Goal: Task Accomplishment & Management: Manage account settings

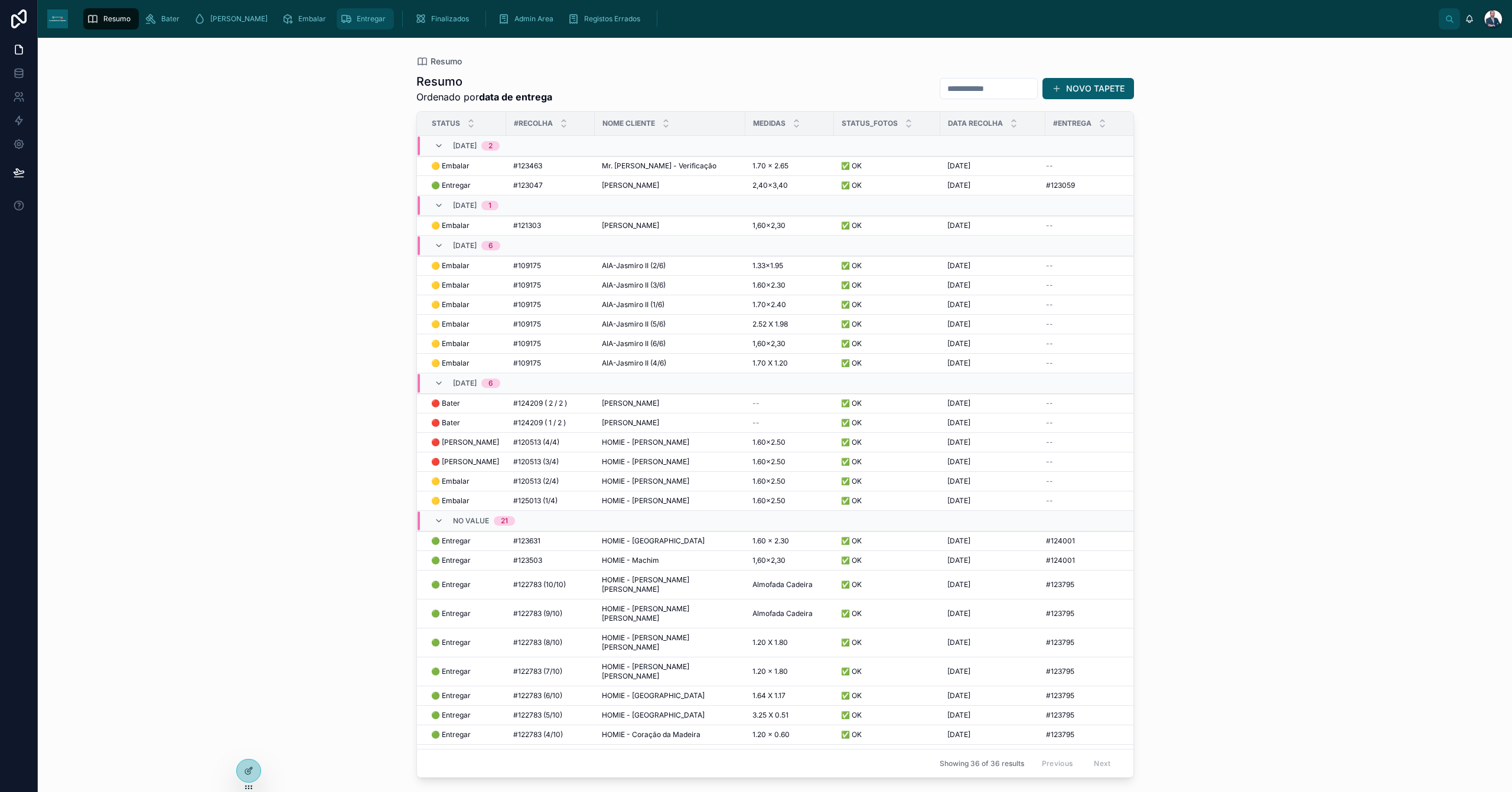
click at [337, 18] on link "Entregar" at bounding box center [365, 19] width 57 height 21
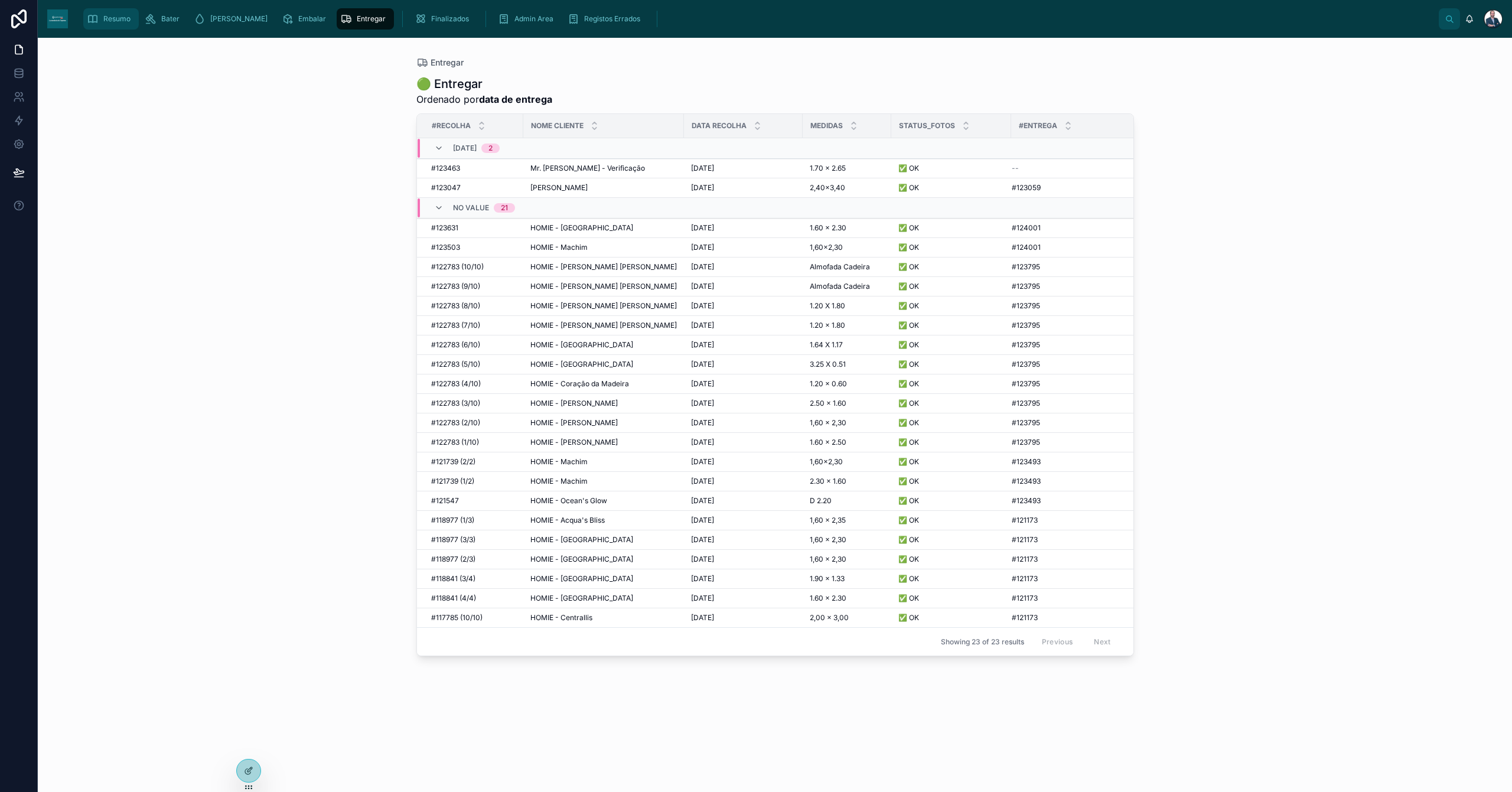
click at [119, 22] on span "Resumo" at bounding box center [117, 19] width 27 height 9
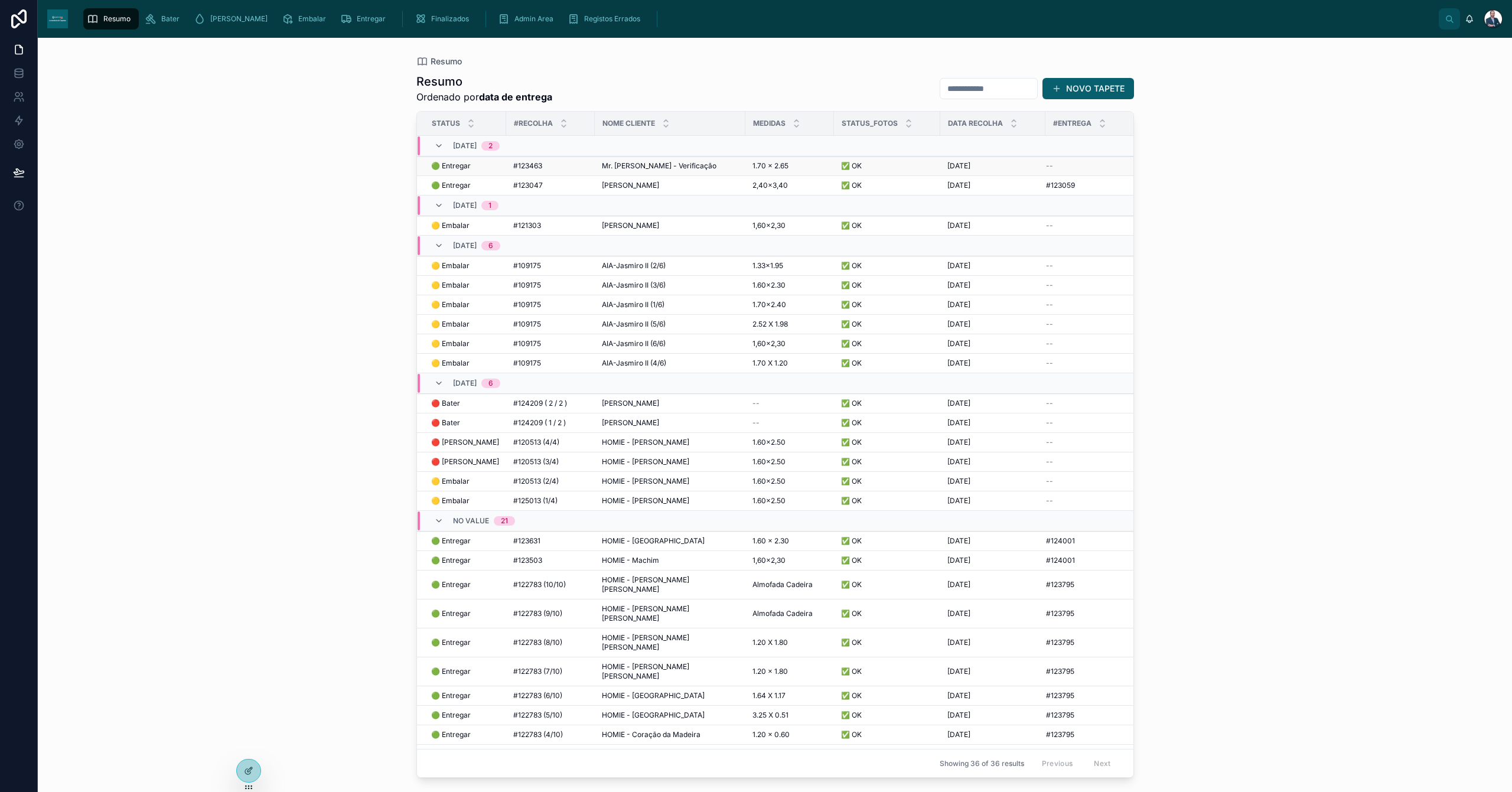
click at [652, 169] on span "Mr. [PERSON_NAME] - Verificação" at bounding box center [659, 165] width 115 height 9
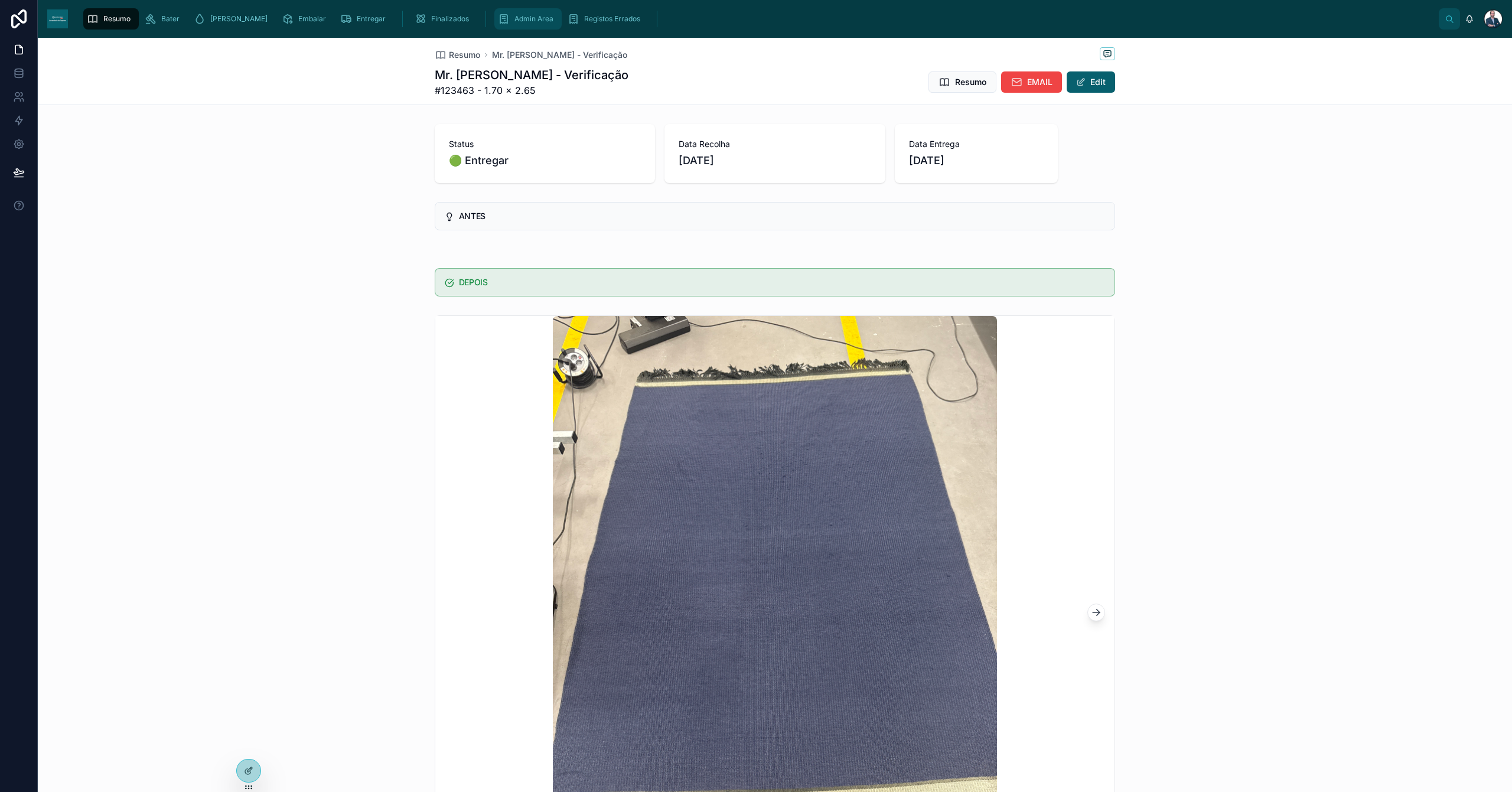
click at [514, 19] on span "Admin Area" at bounding box center [533, 19] width 39 height 9
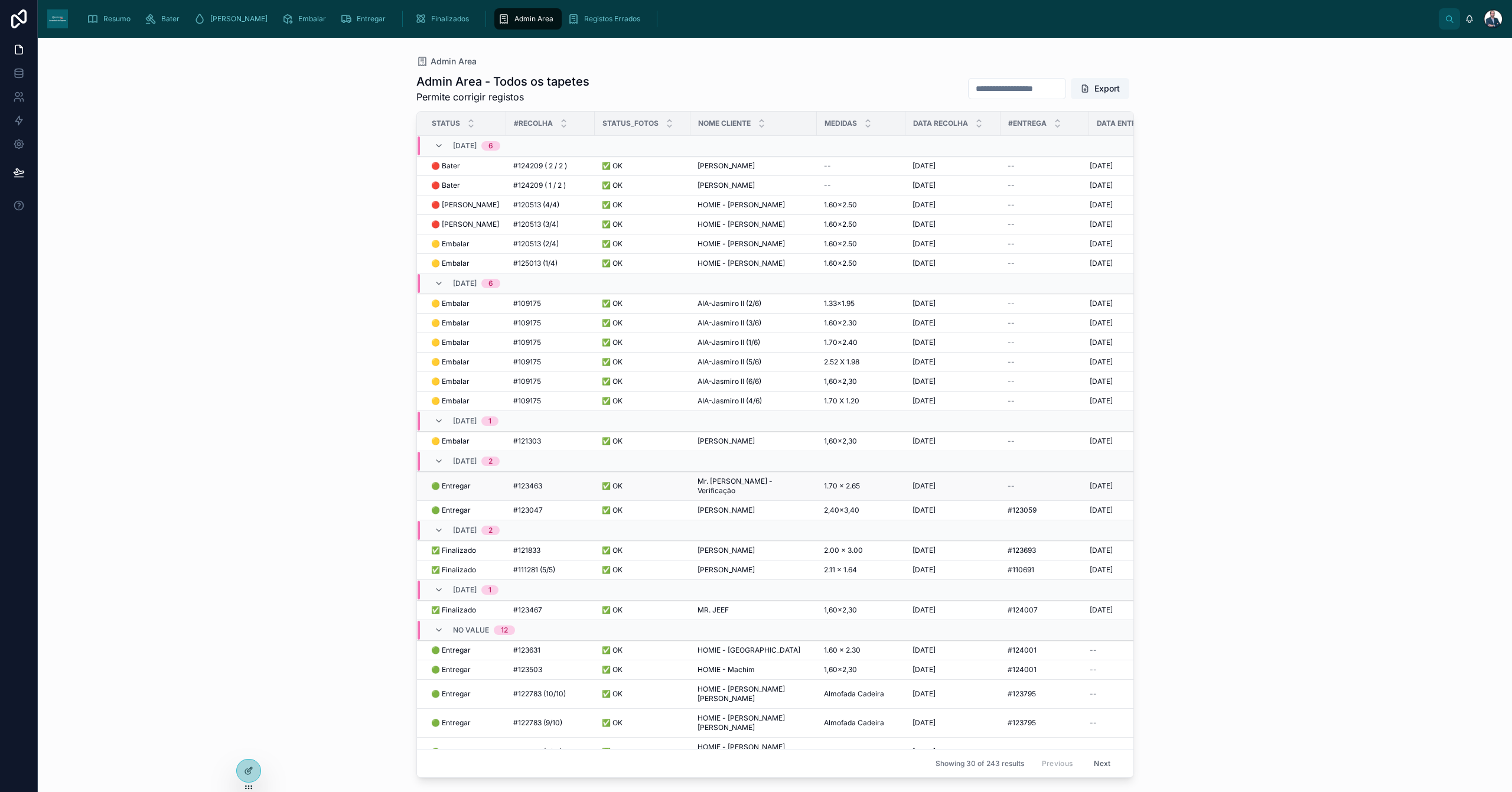
click at [746, 487] on span "Mr. [PERSON_NAME] - Verificação" at bounding box center [754, 486] width 113 height 19
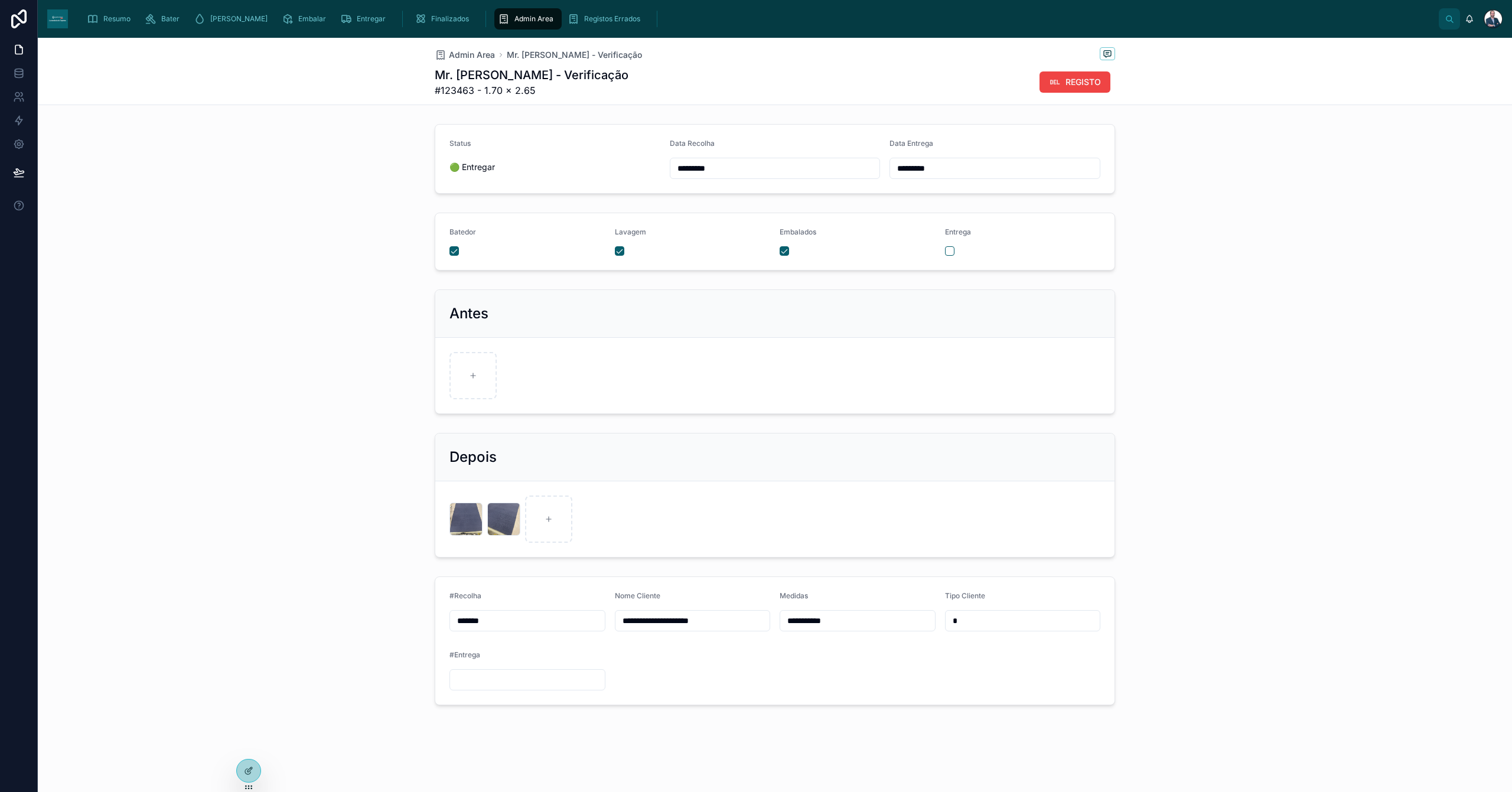
drag, startPoint x: 554, startPoint y: 676, endPoint x: 563, endPoint y: 677, distance: 9.1
click at [554, 676] on input "text" at bounding box center [527, 679] width 155 height 16
paste input "******"
click at [454, 677] on input "******" at bounding box center [527, 679] width 155 height 16
type input "*******"
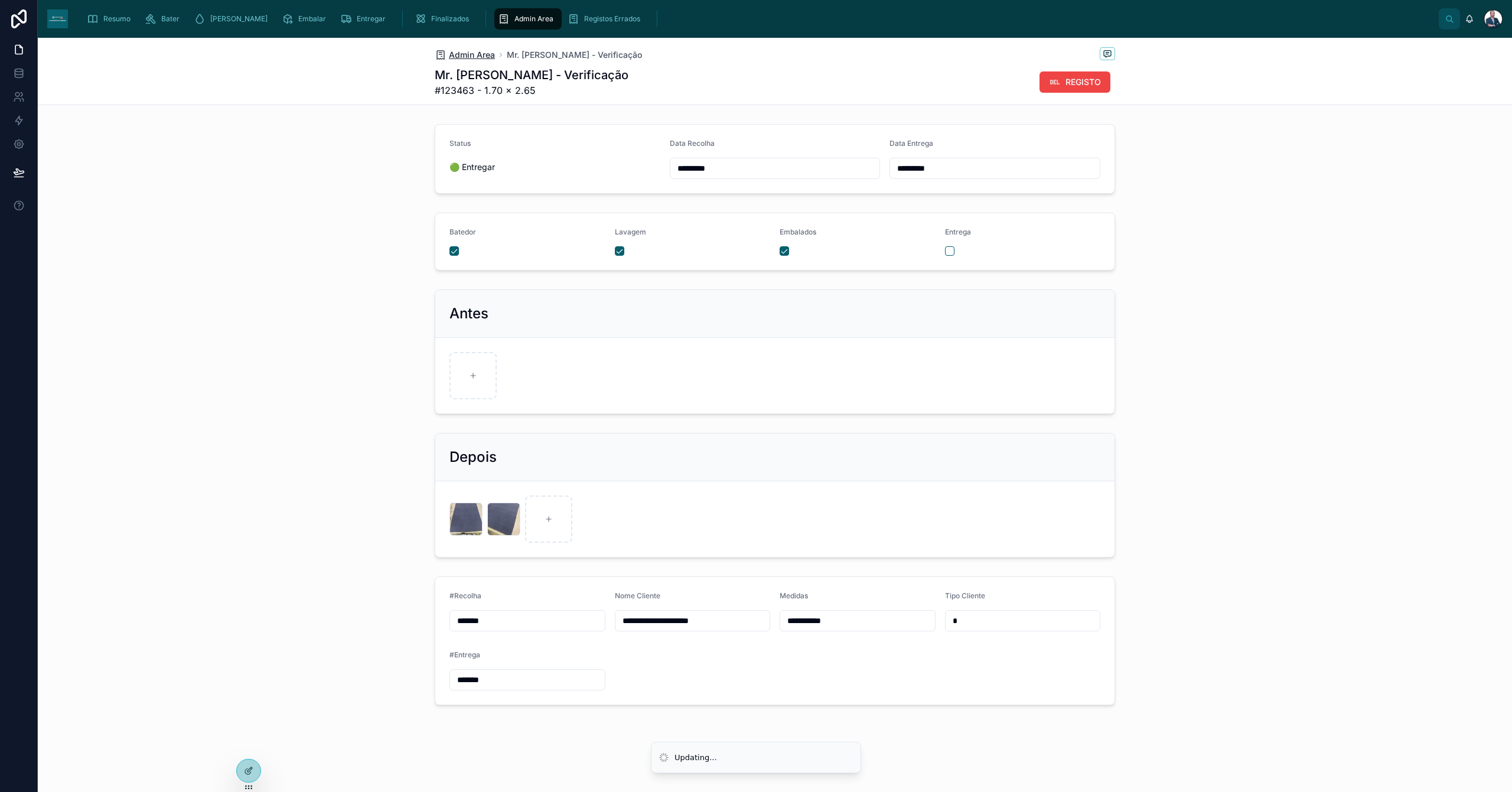
click at [477, 51] on span "Admin Area" at bounding box center [471, 55] width 46 height 12
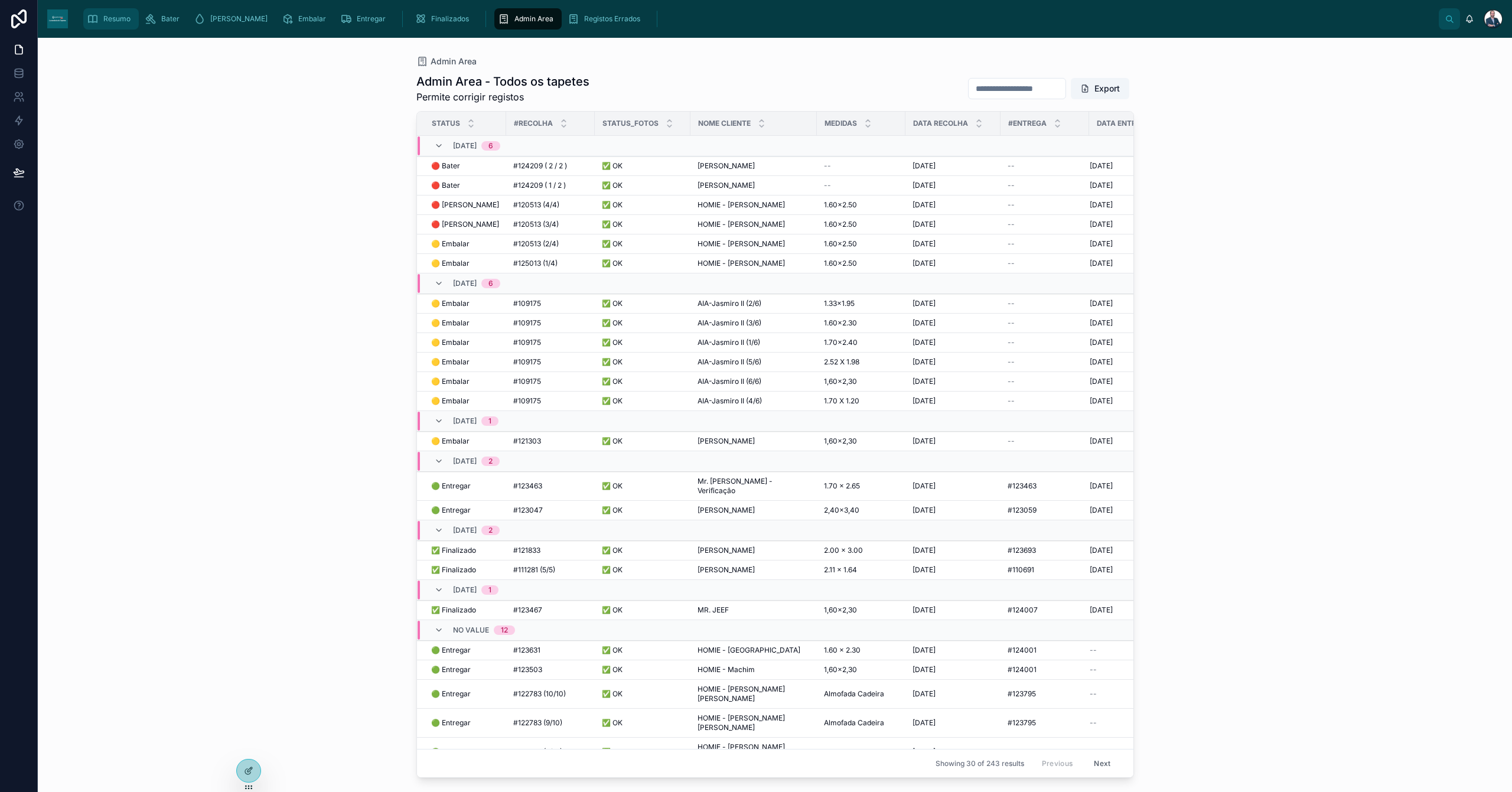
click at [136, 13] on link "Resumo" at bounding box center [111, 19] width 56 height 21
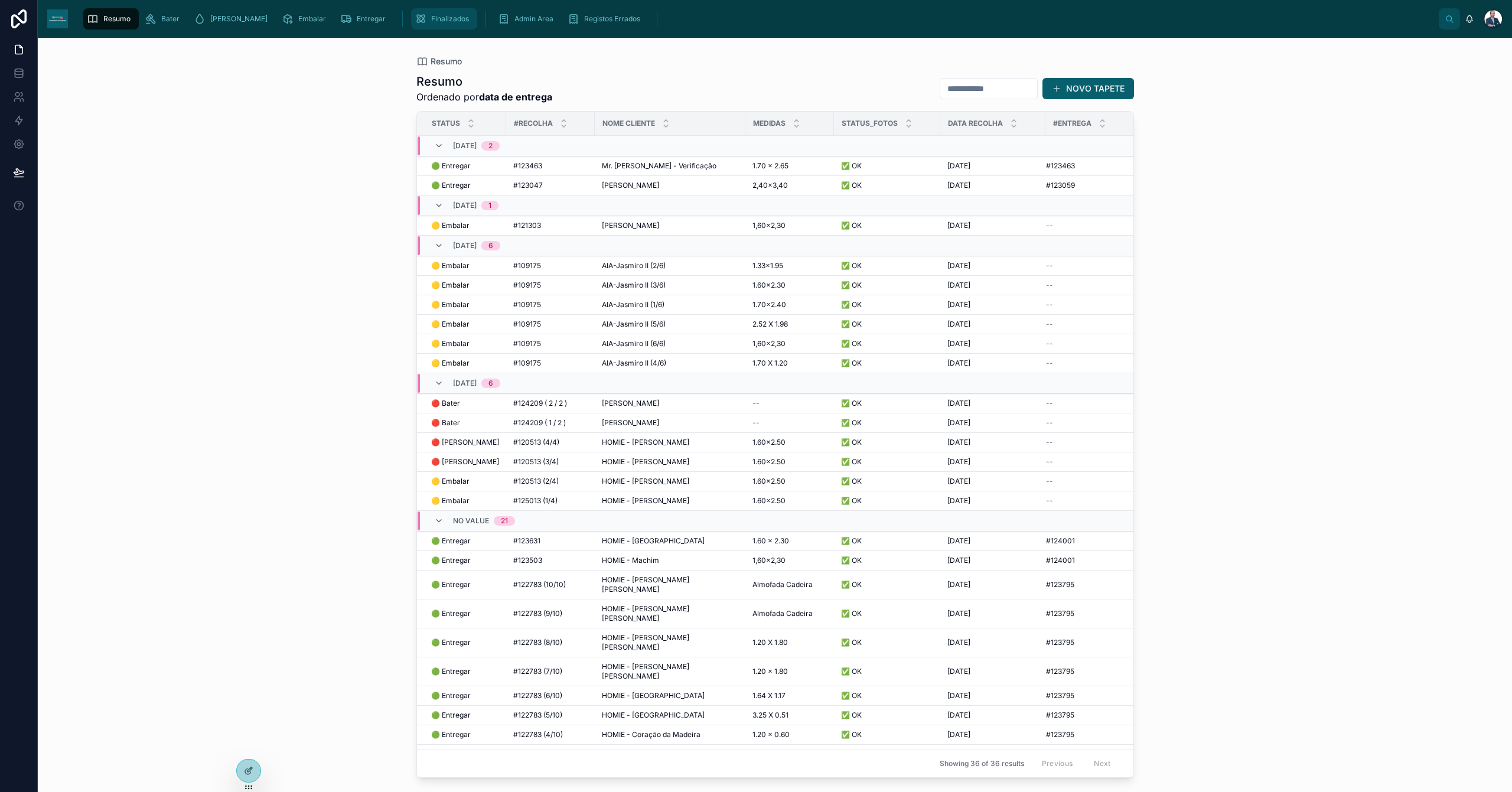
click at [431, 20] on span "Finalizados" at bounding box center [449, 19] width 38 height 9
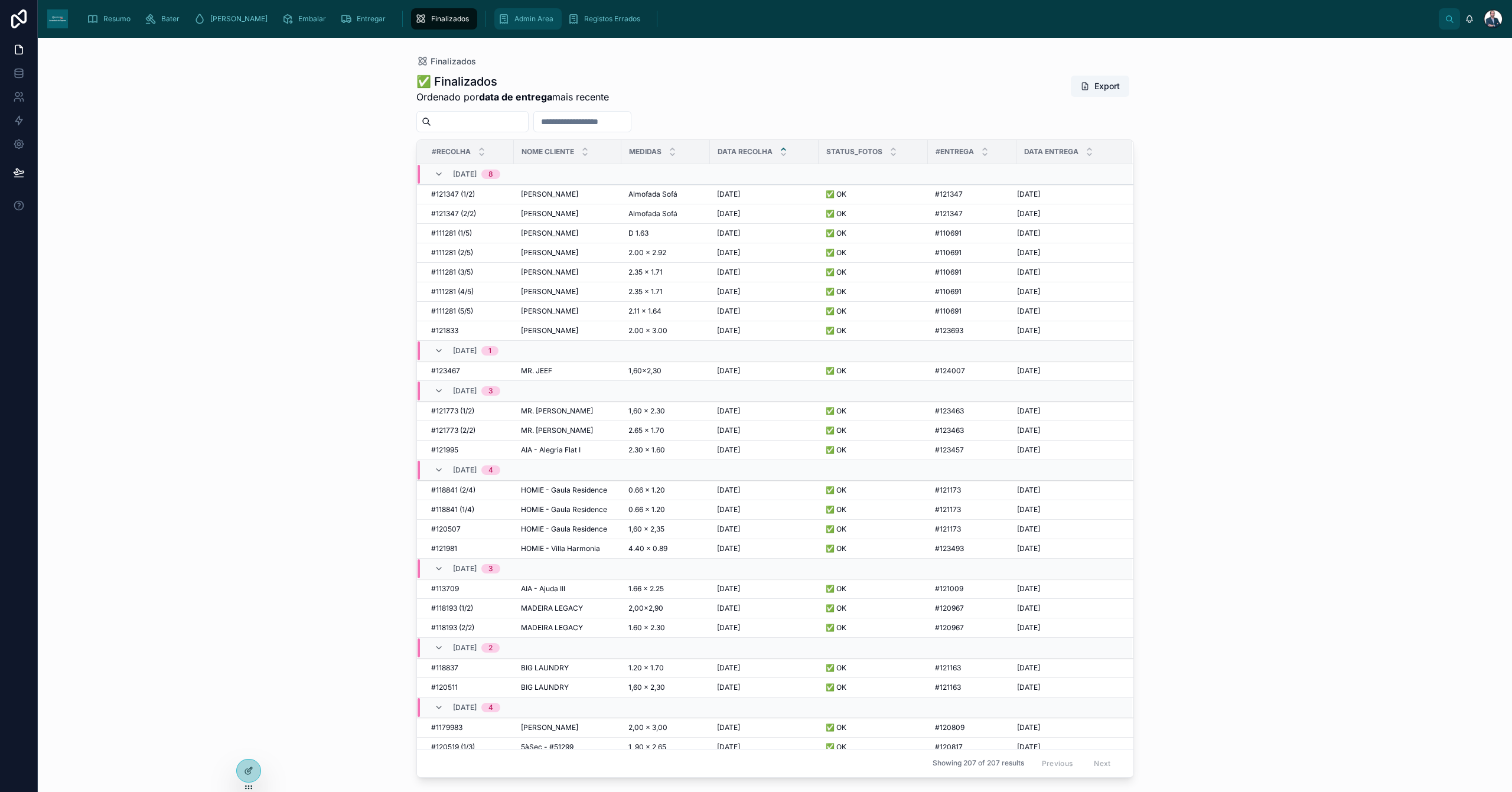
click at [514, 19] on span "Admin Area" at bounding box center [533, 19] width 39 height 9
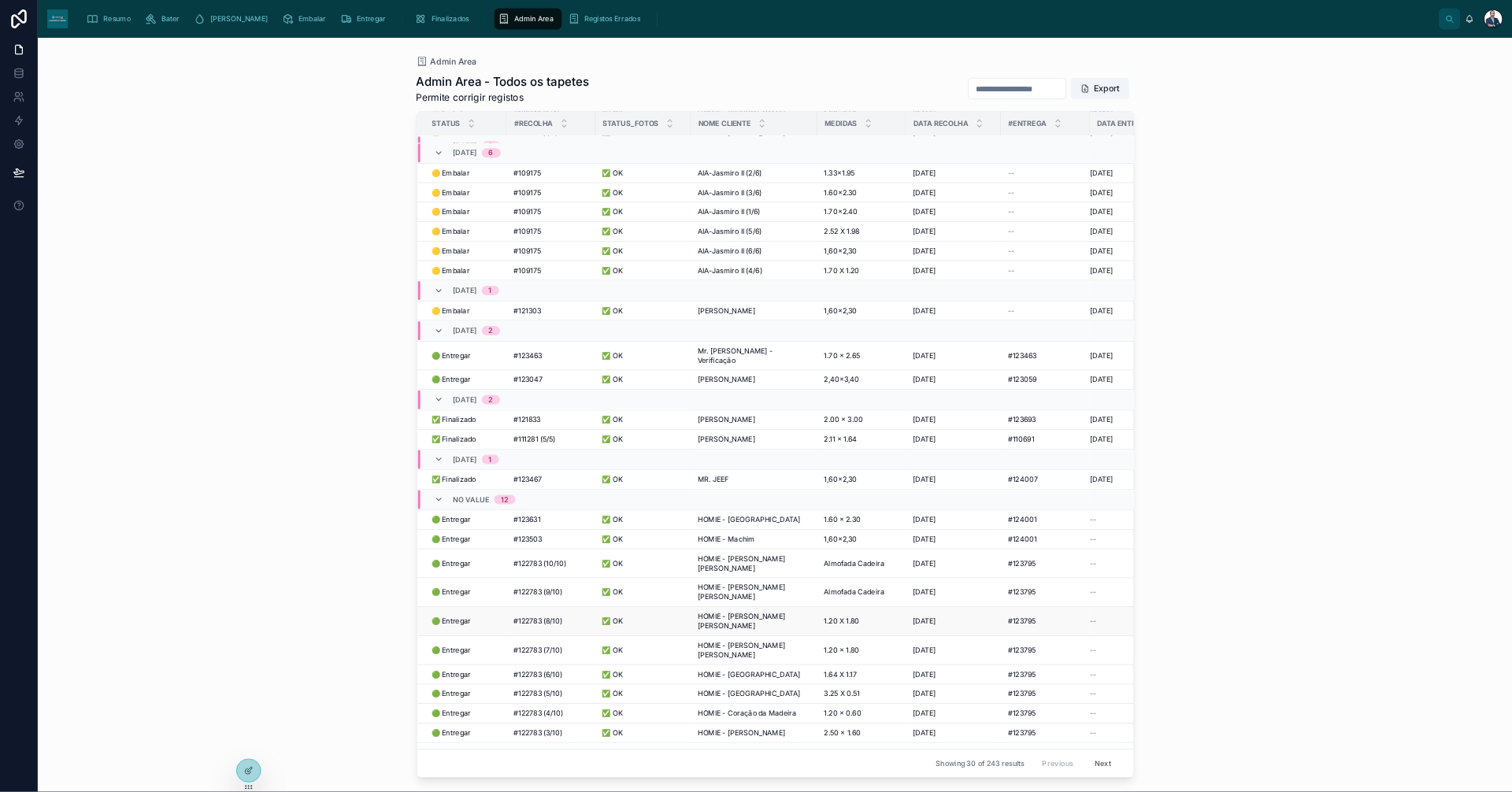
scroll to position [179, 0]
click at [691, 633] on span "#123467" at bounding box center [704, 633] width 39 height 12
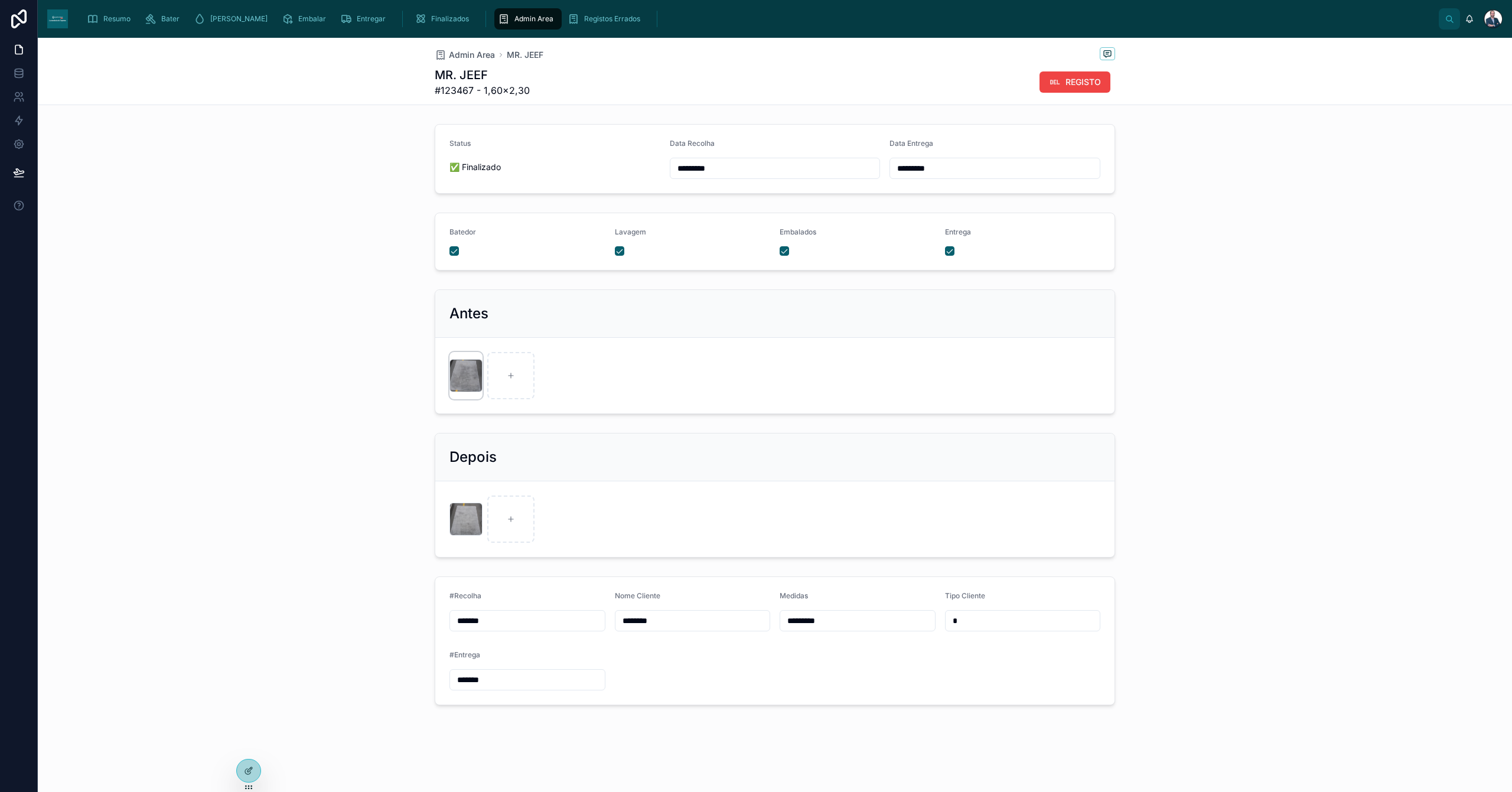
click at [457, 379] on div at bounding box center [466, 375] width 33 height 33
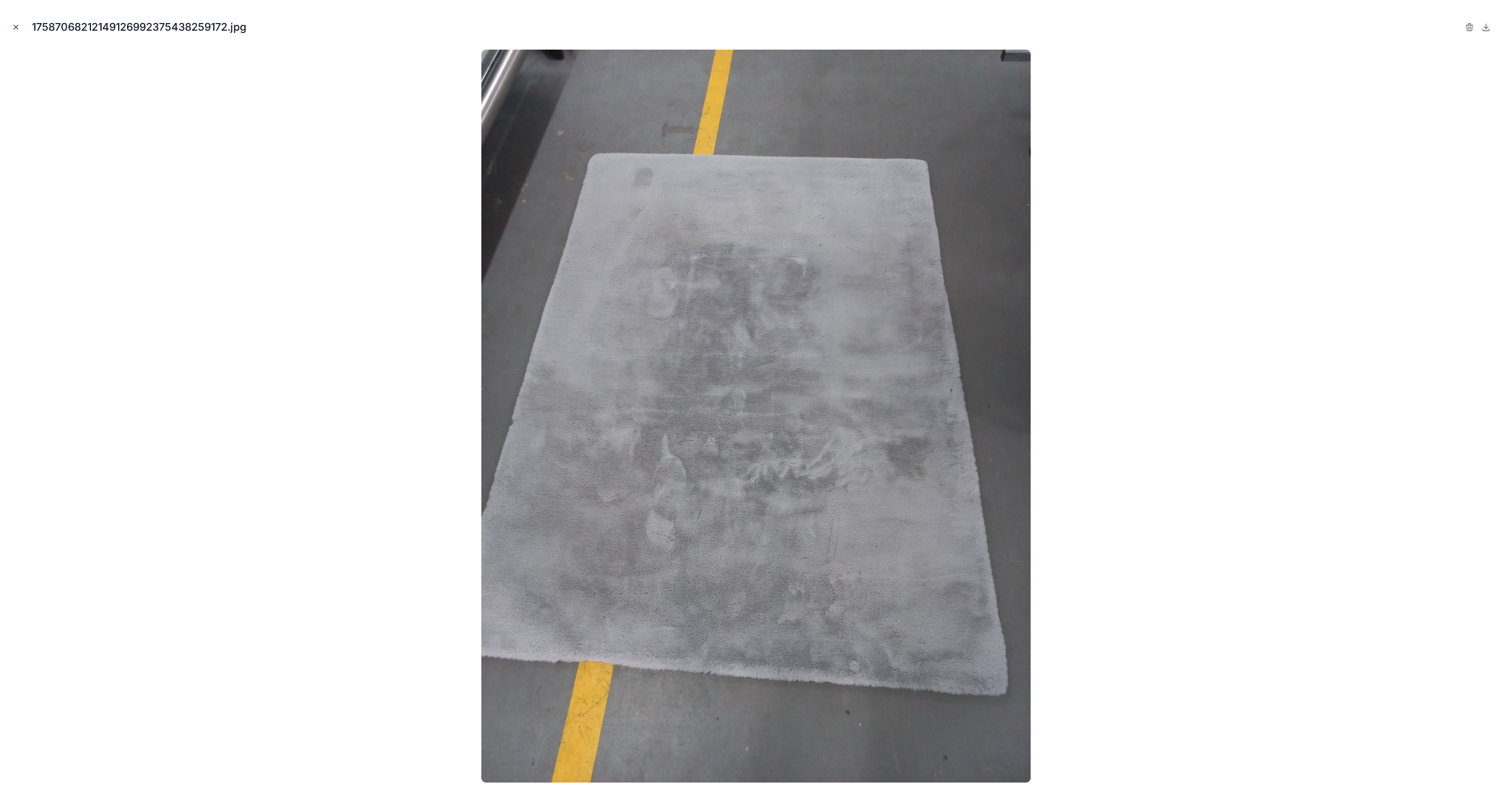
click at [13, 24] on icon "Close modal" at bounding box center [16, 27] width 9 height 9
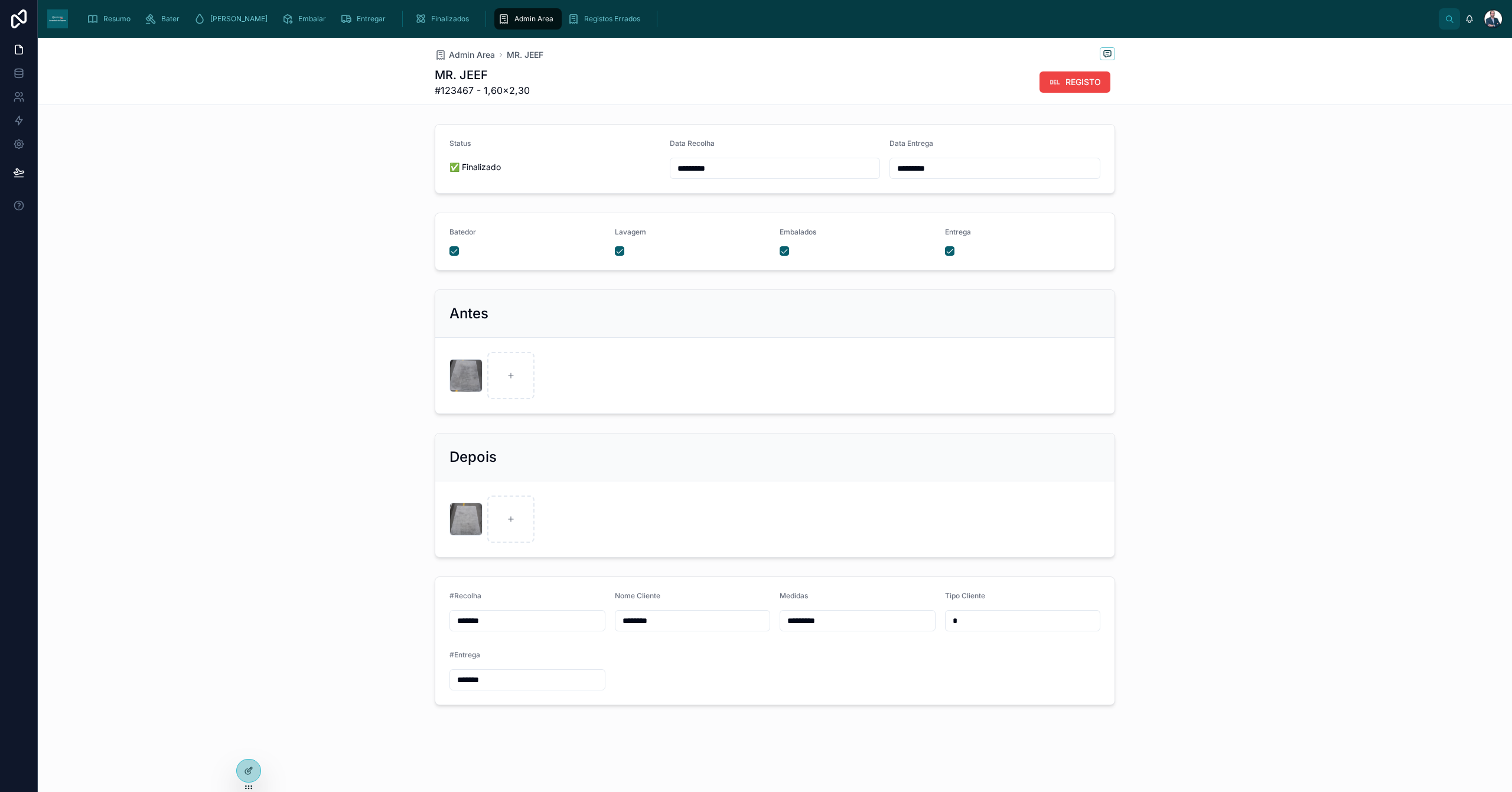
click at [498, 13] on div "Admin Area" at bounding box center [528, 19] width 61 height 19
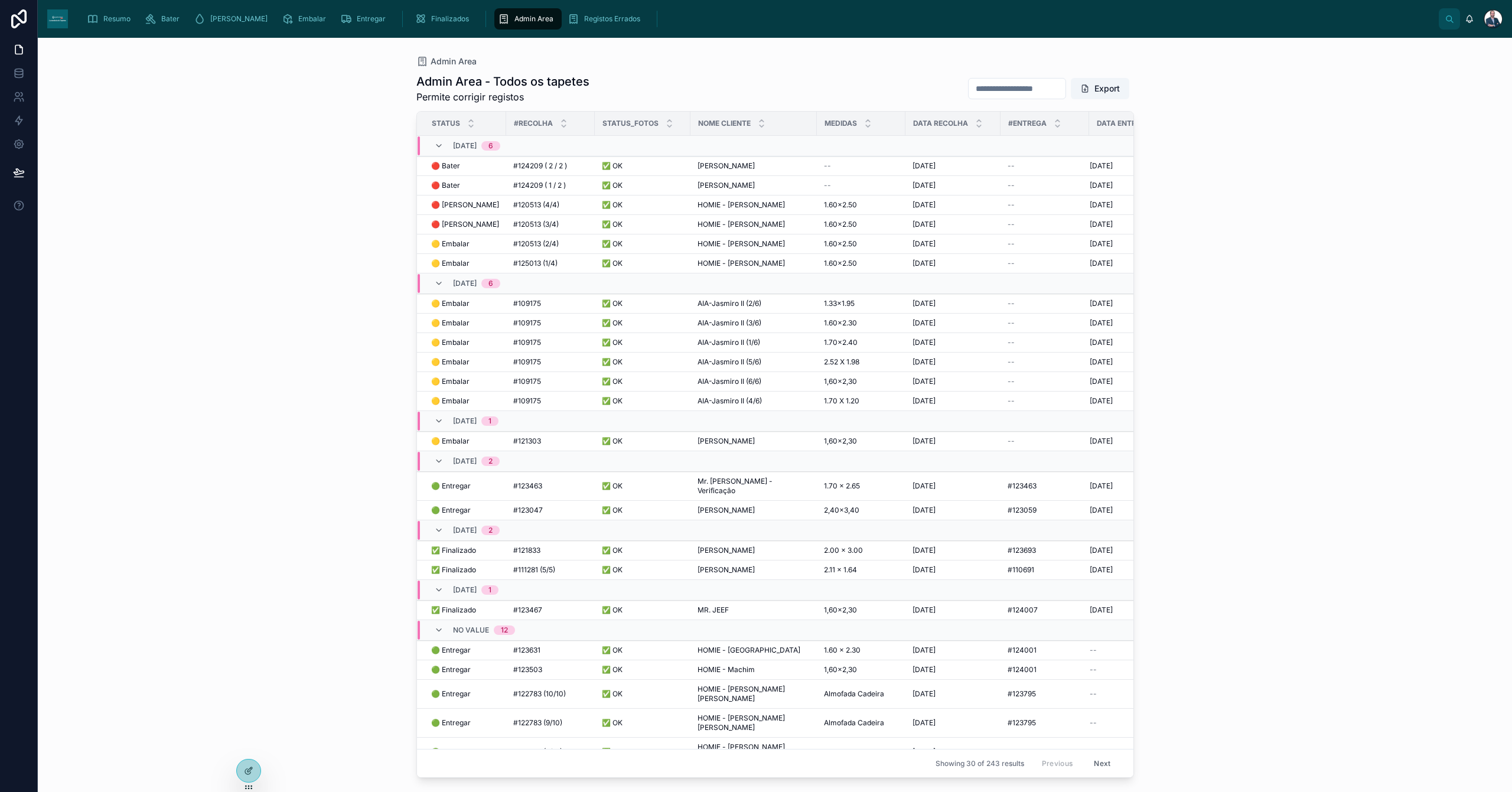
click at [1011, 85] on input "text" at bounding box center [1017, 88] width 97 height 16
type input "****"
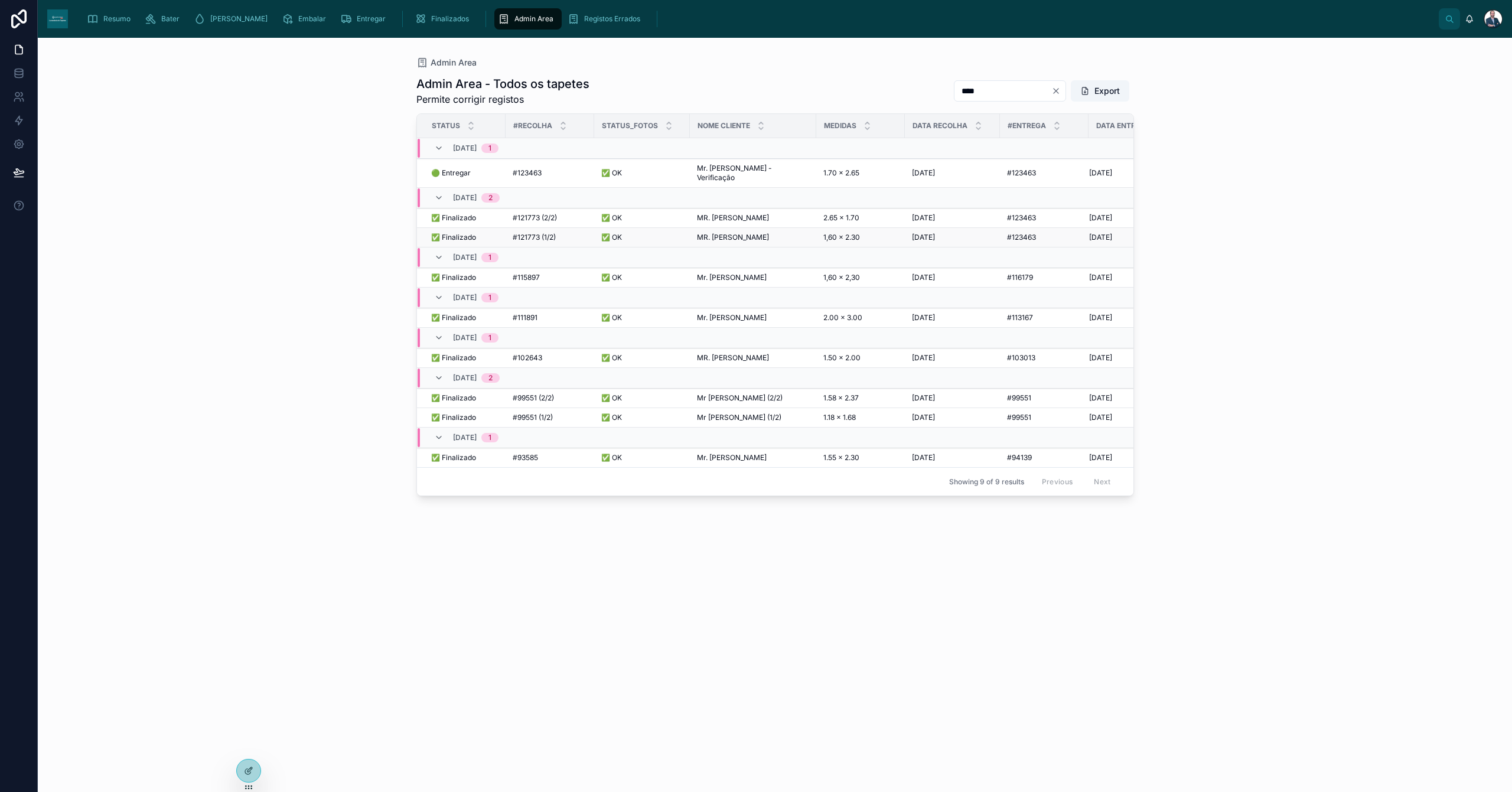
click at [454, 233] on span "✅ Finalizado" at bounding box center [453, 237] width 45 height 9
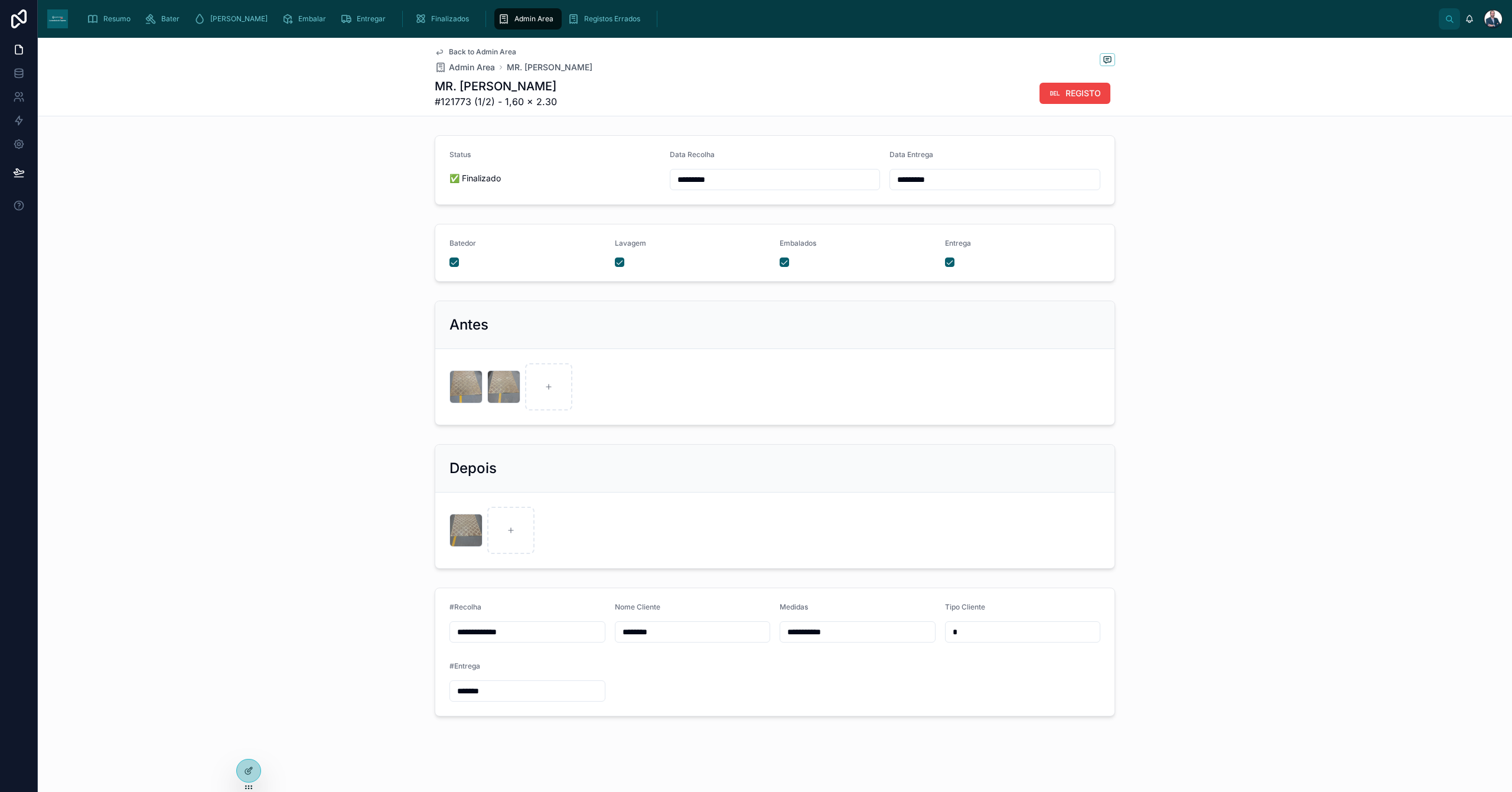
click at [501, 13] on div "Admin Area" at bounding box center [528, 19] width 61 height 19
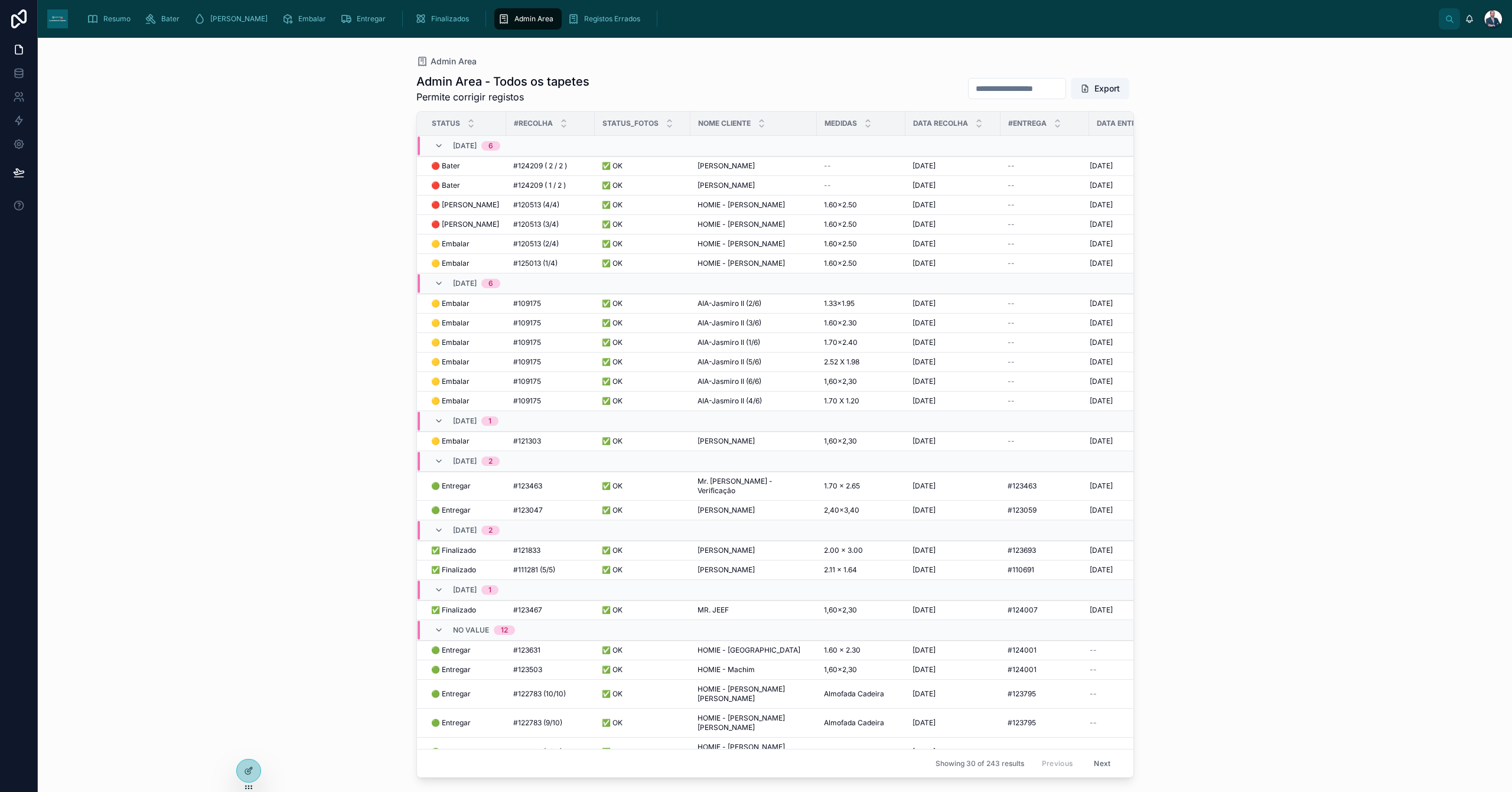
click at [972, 83] on input "text" at bounding box center [1017, 88] width 97 height 16
type input "****"
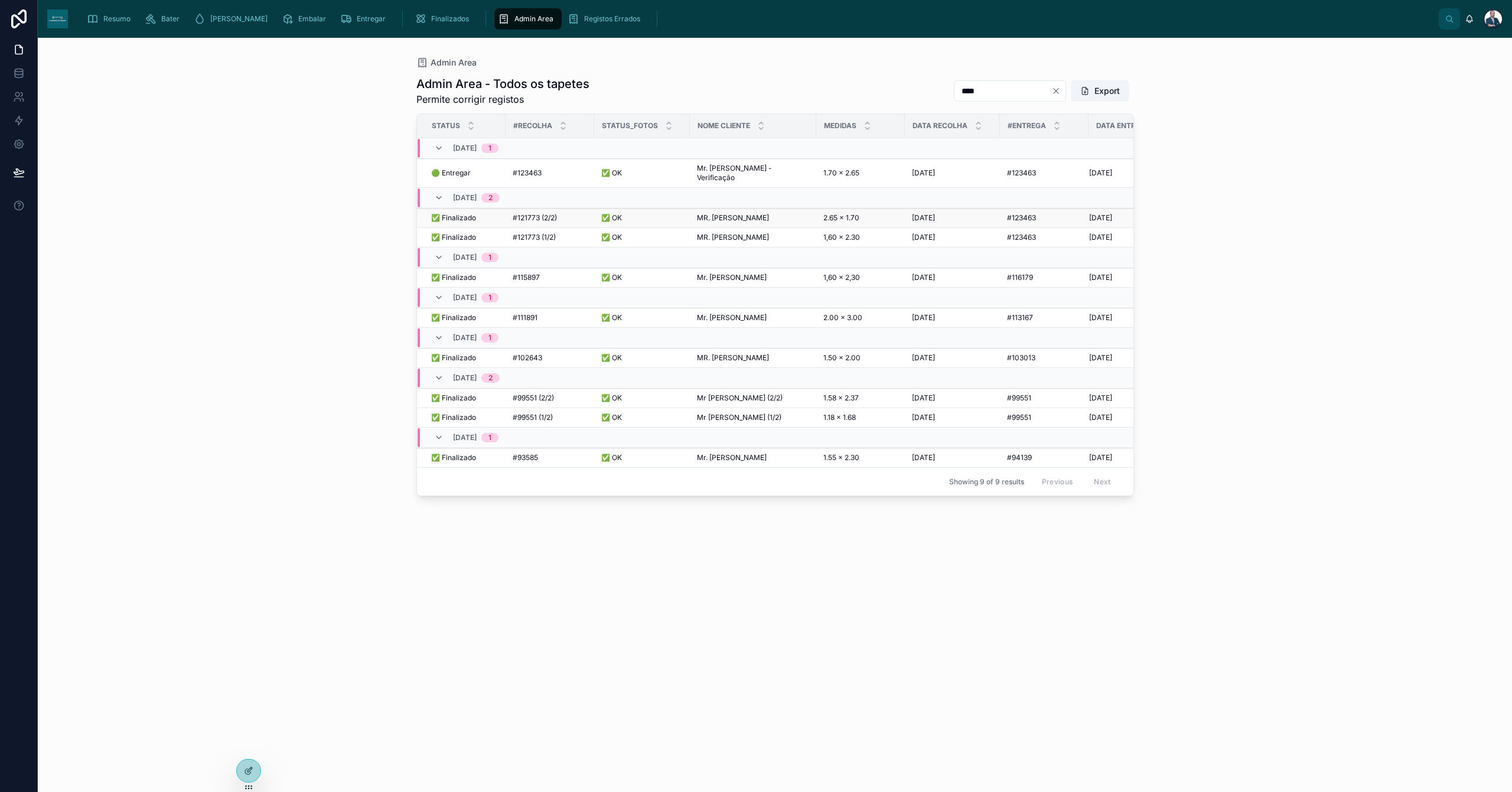
click at [464, 213] on span "✅ Finalizado" at bounding box center [453, 217] width 45 height 9
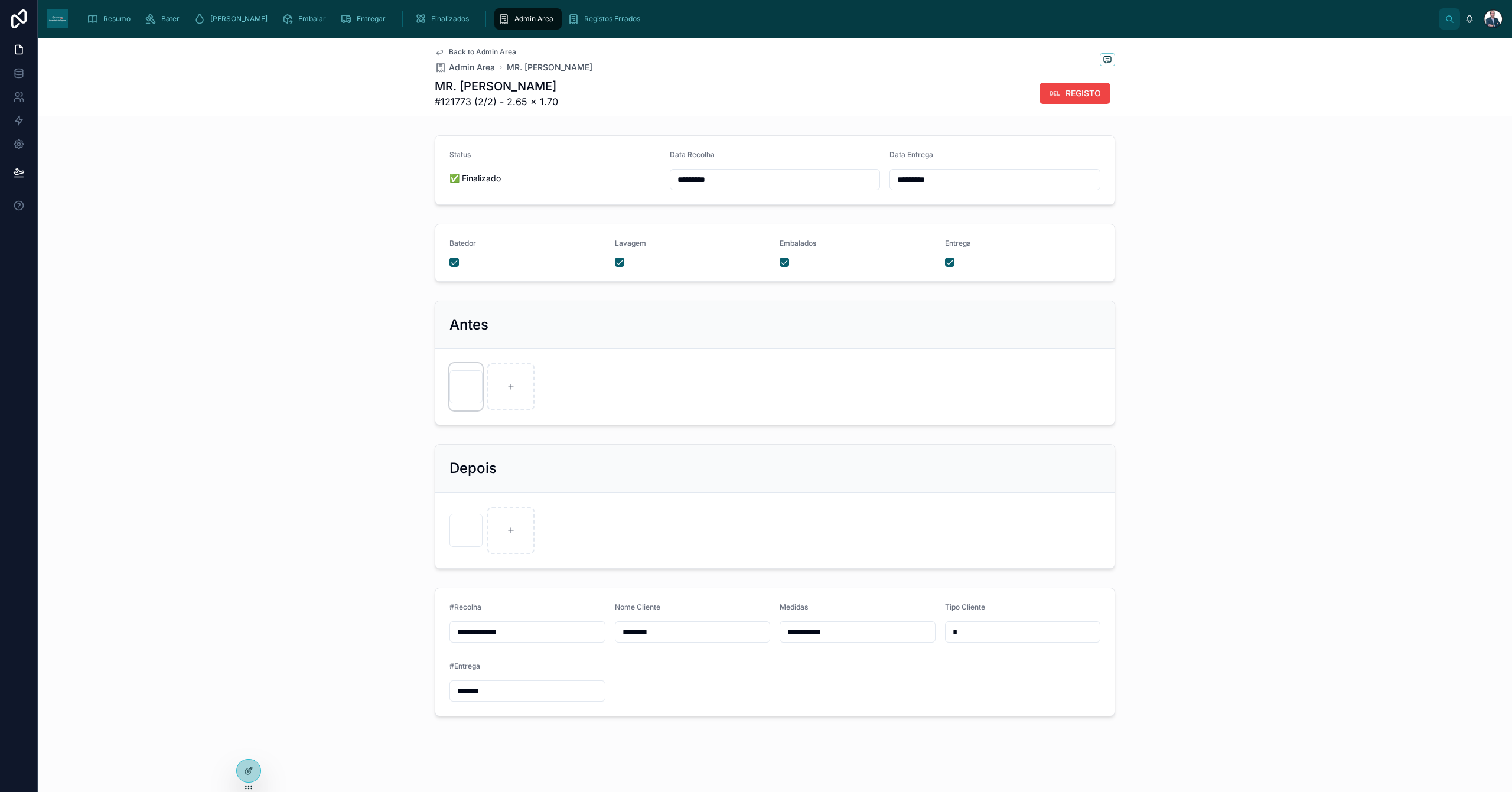
click at [462, 389] on div at bounding box center [466, 387] width 33 height 33
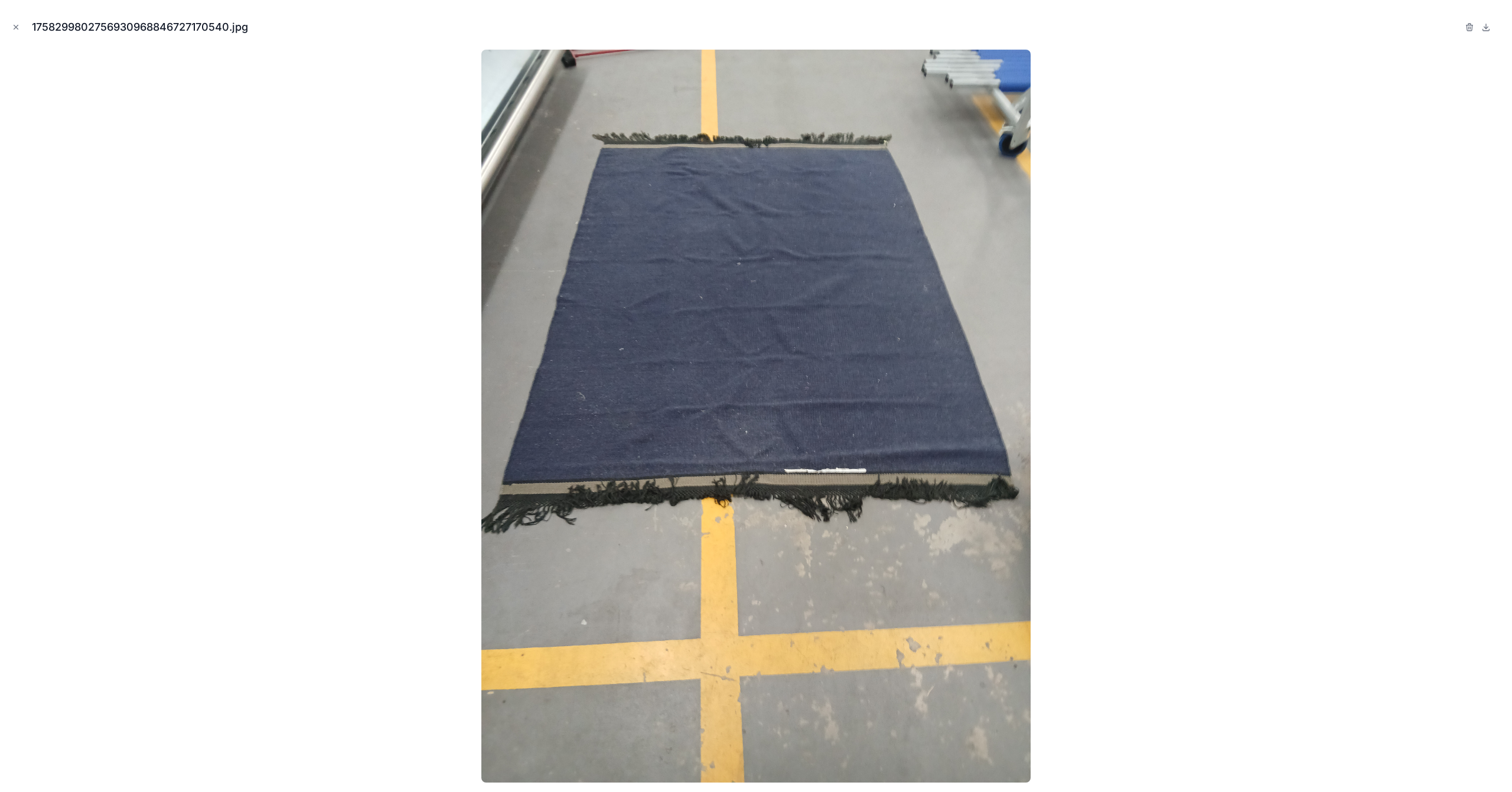
click at [750, 372] on img at bounding box center [756, 416] width 550 height 733
click at [13, 26] on icon "Close modal" at bounding box center [16, 27] width 9 height 9
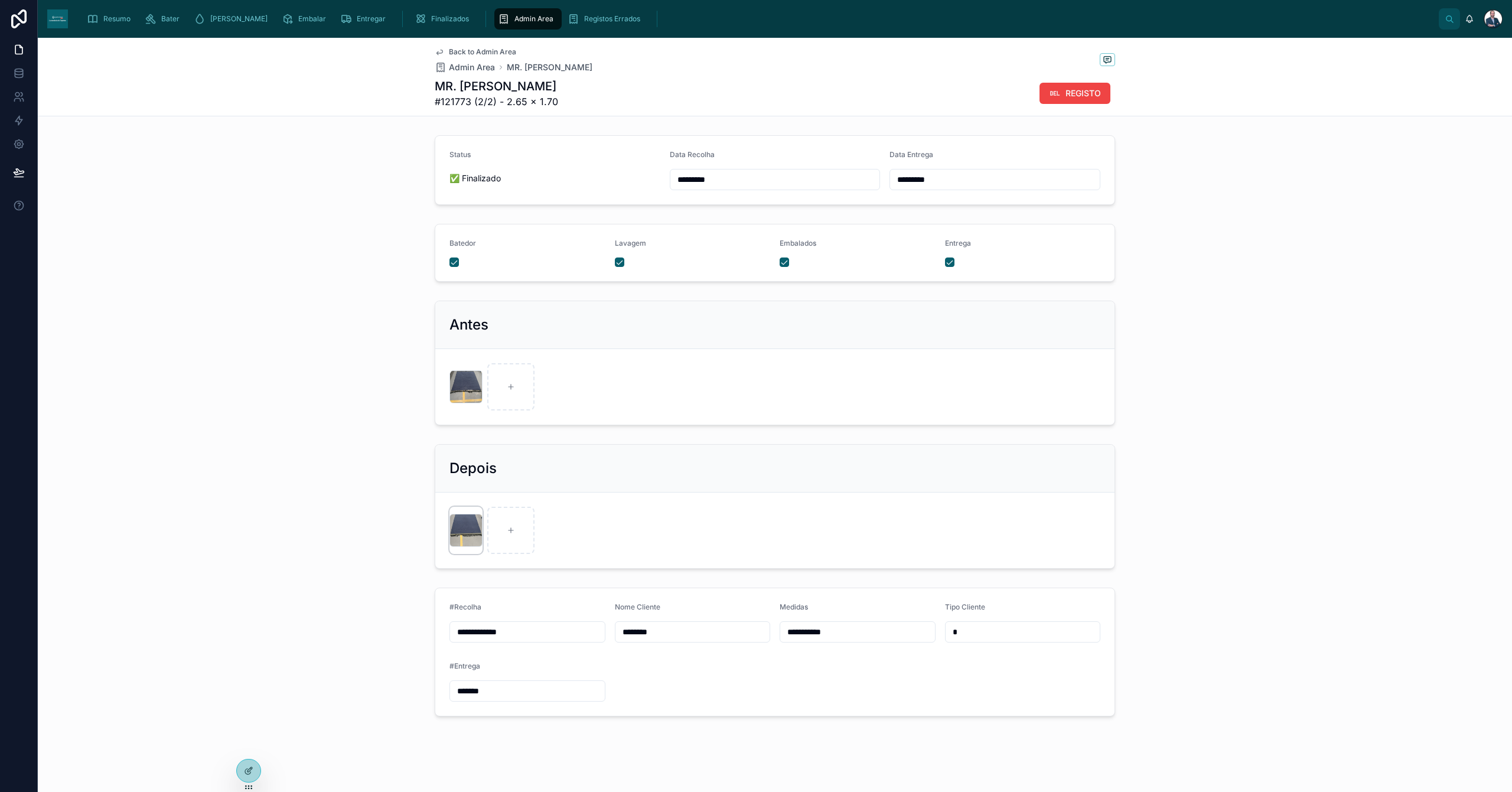
click at [459, 521] on div at bounding box center [466, 530] width 33 height 33
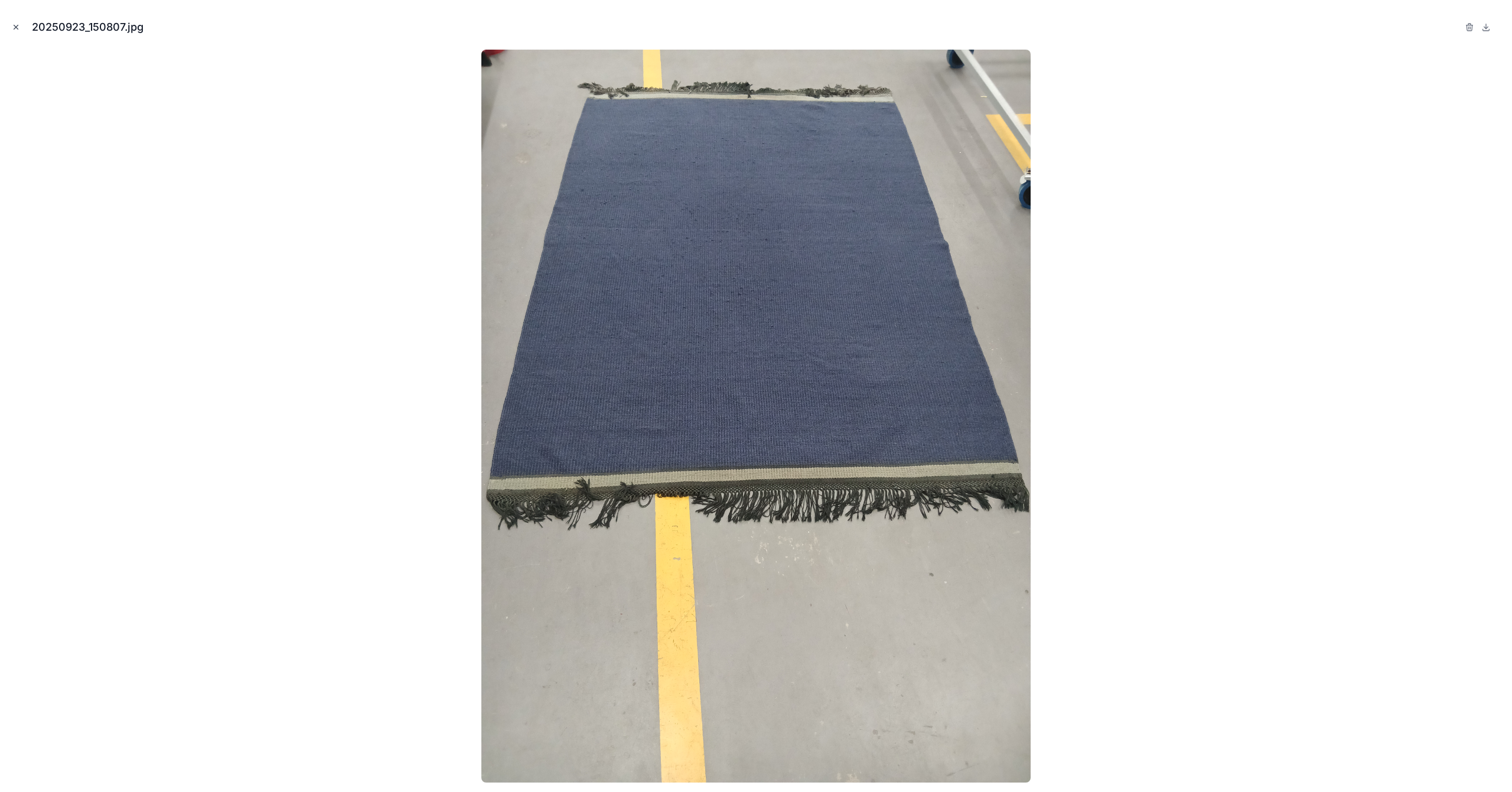
click at [12, 23] on icon "Close modal" at bounding box center [16, 27] width 9 height 9
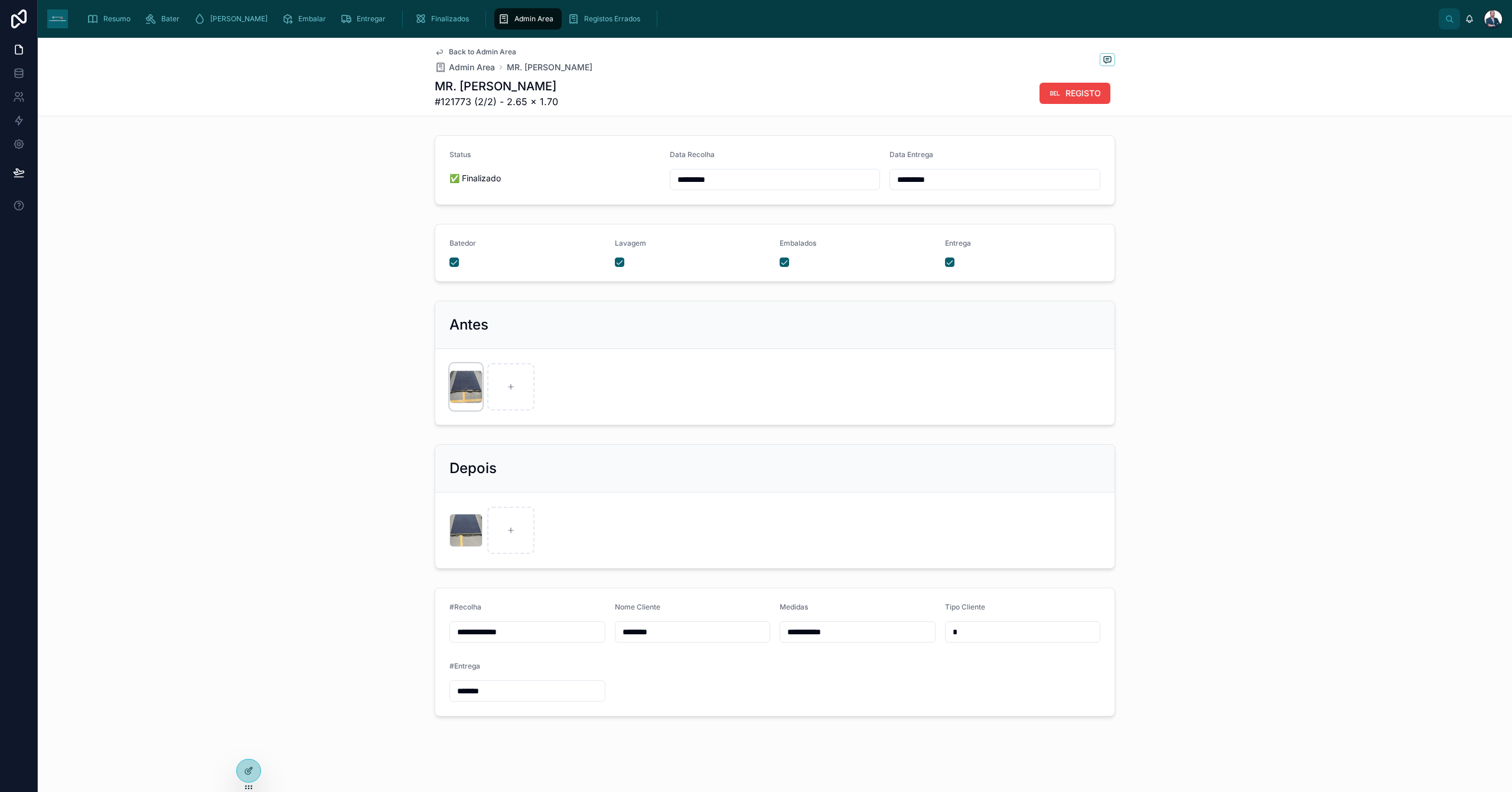
click at [458, 384] on div at bounding box center [466, 387] width 33 height 33
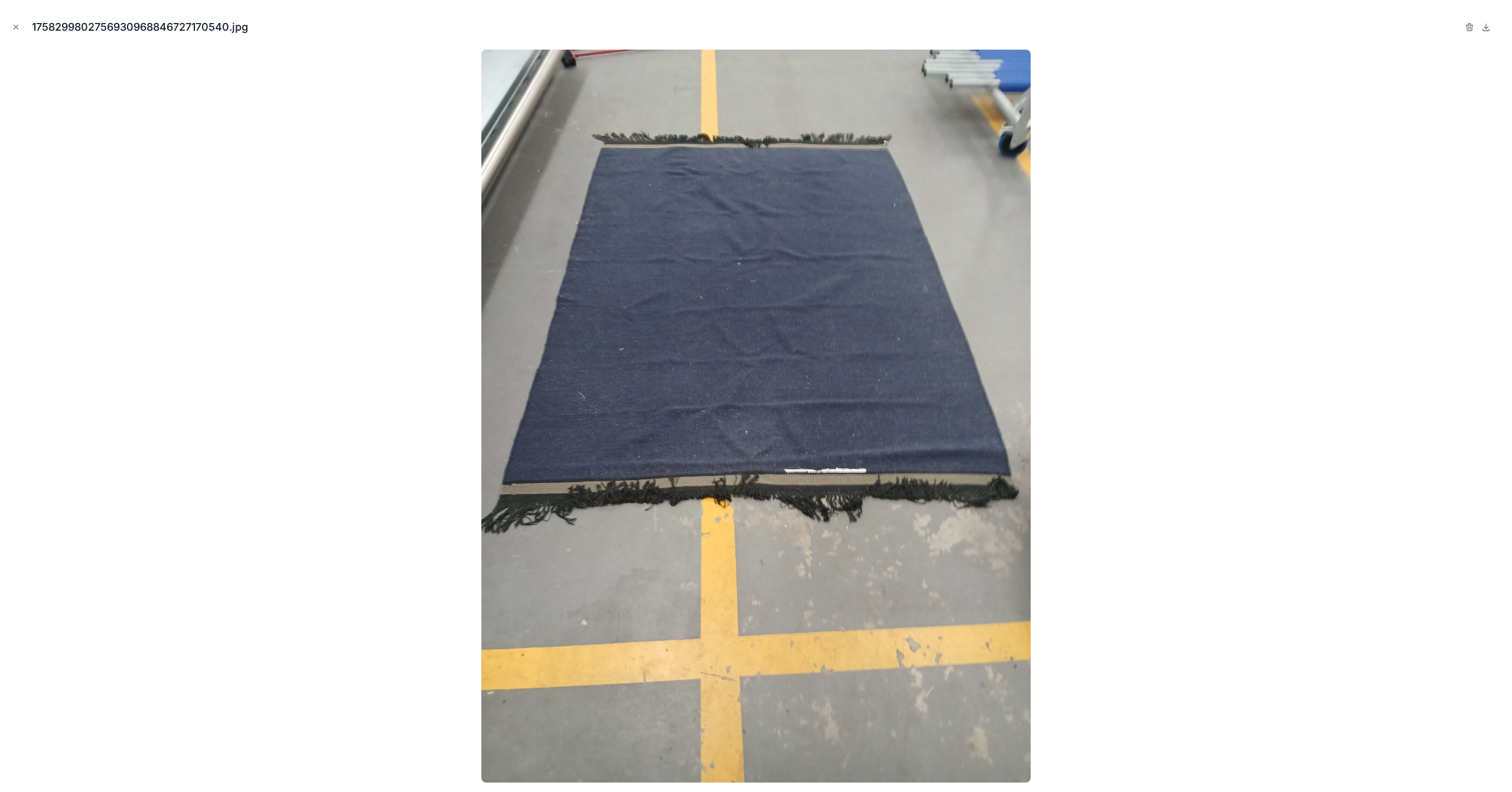
click at [830, 332] on img at bounding box center [756, 416] width 550 height 733
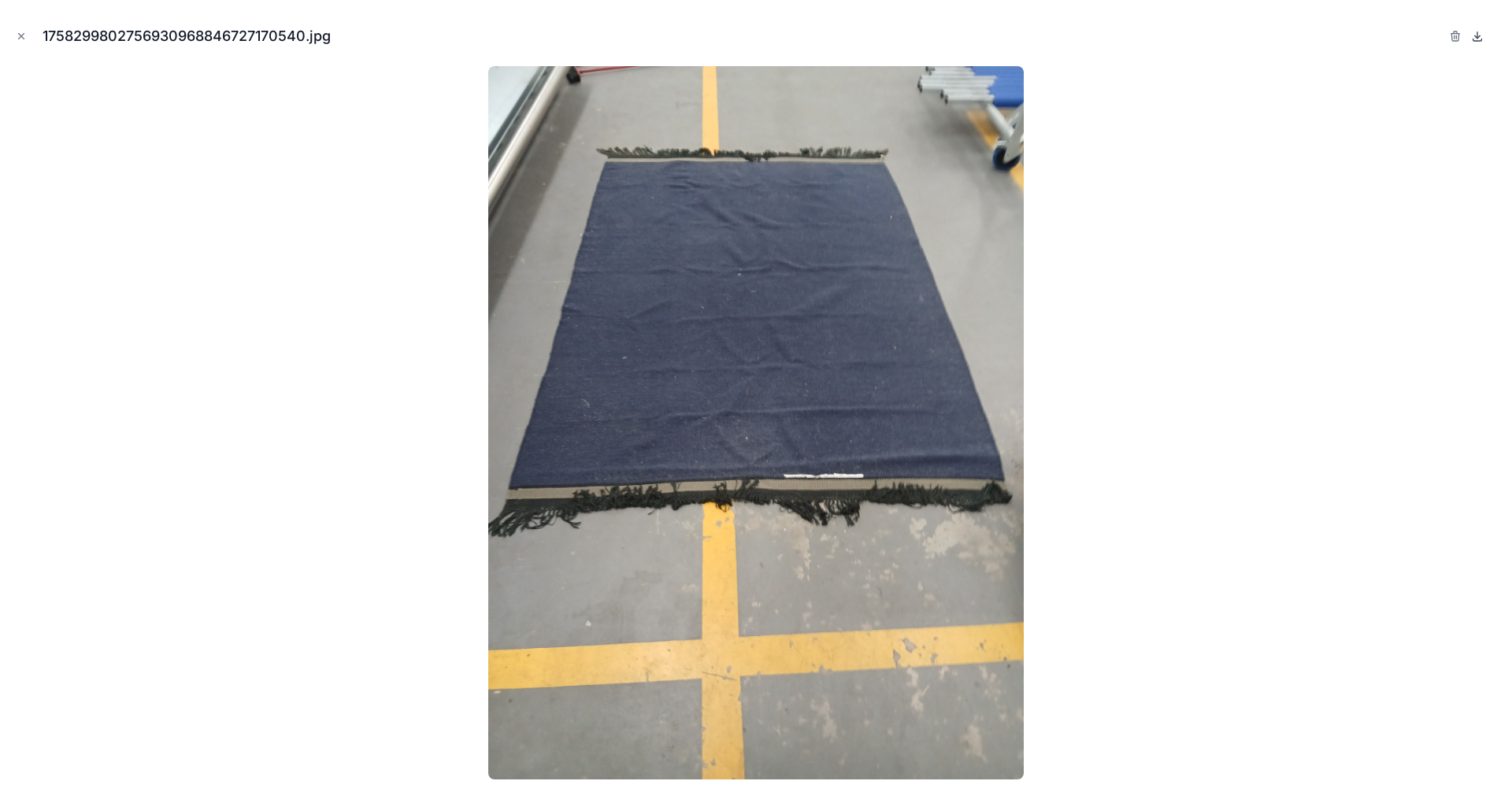
click at [1478, 34] on icon at bounding box center [1478, 35] width 0 height 7
click at [835, 404] on img at bounding box center [756, 423] width 536 height 713
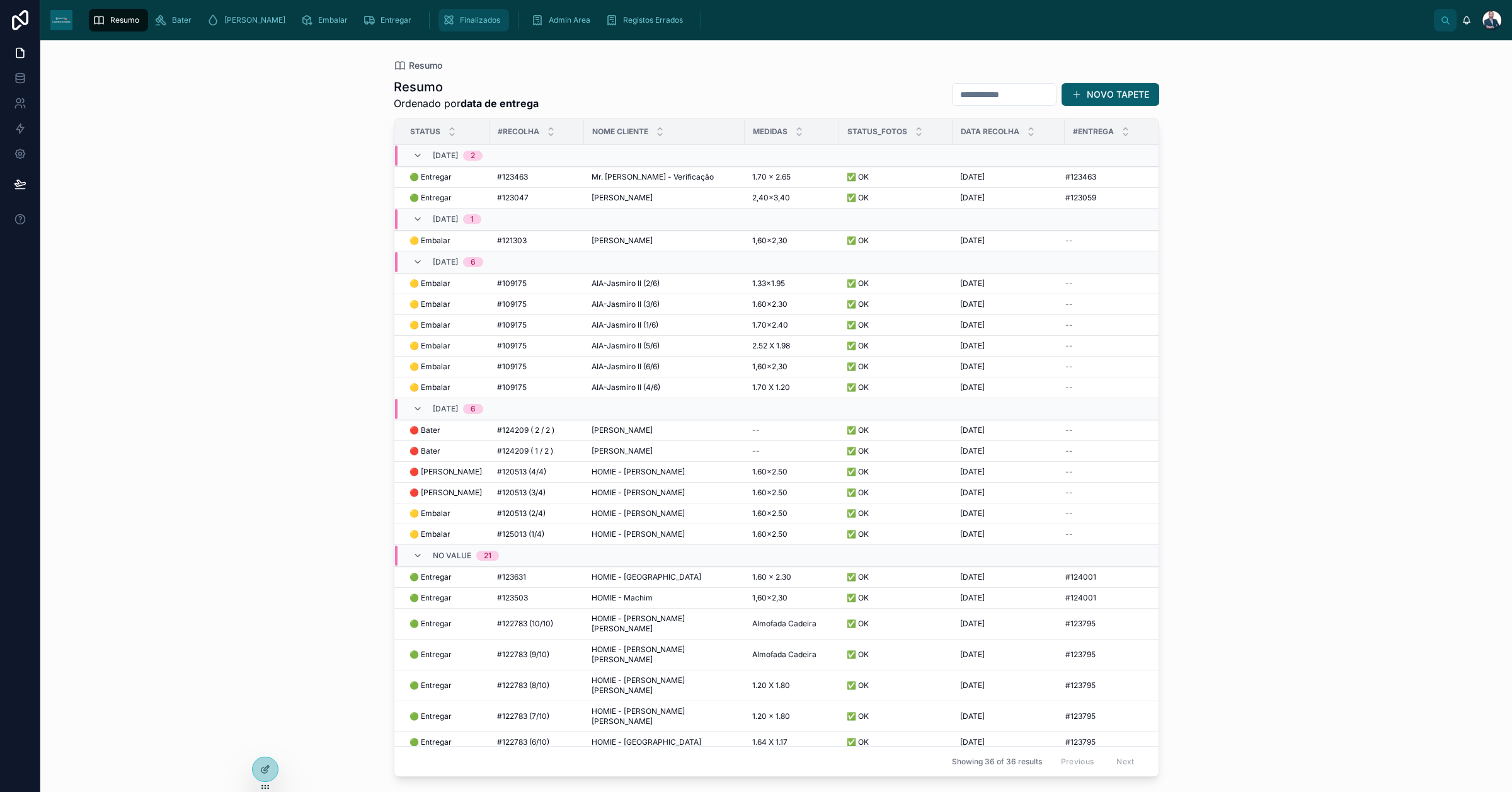
click at [444, 13] on div "Finalizados" at bounding box center [473, 20] width 63 height 21
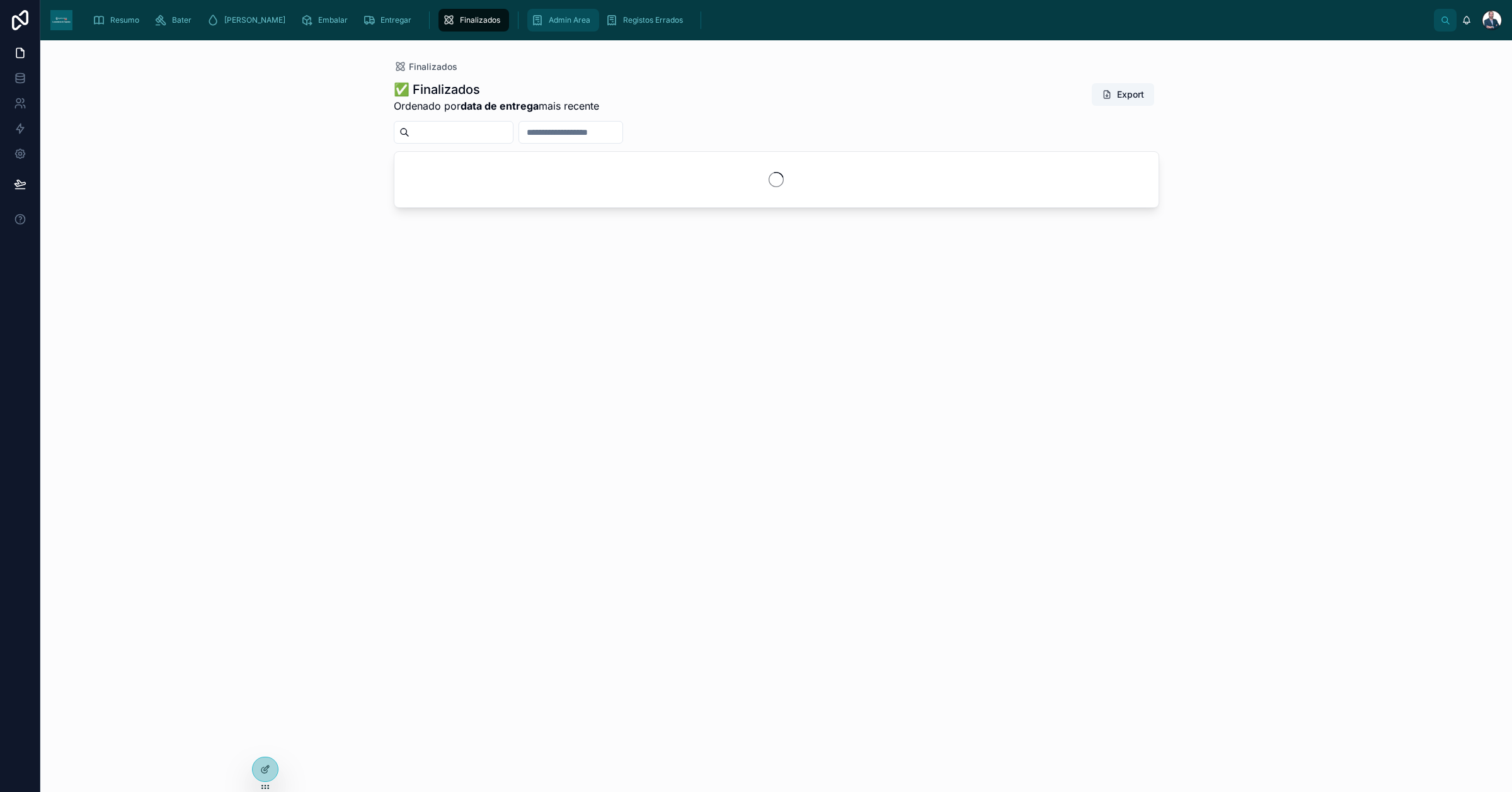
click at [549, 24] on span "Admin Area" at bounding box center [569, 20] width 42 height 10
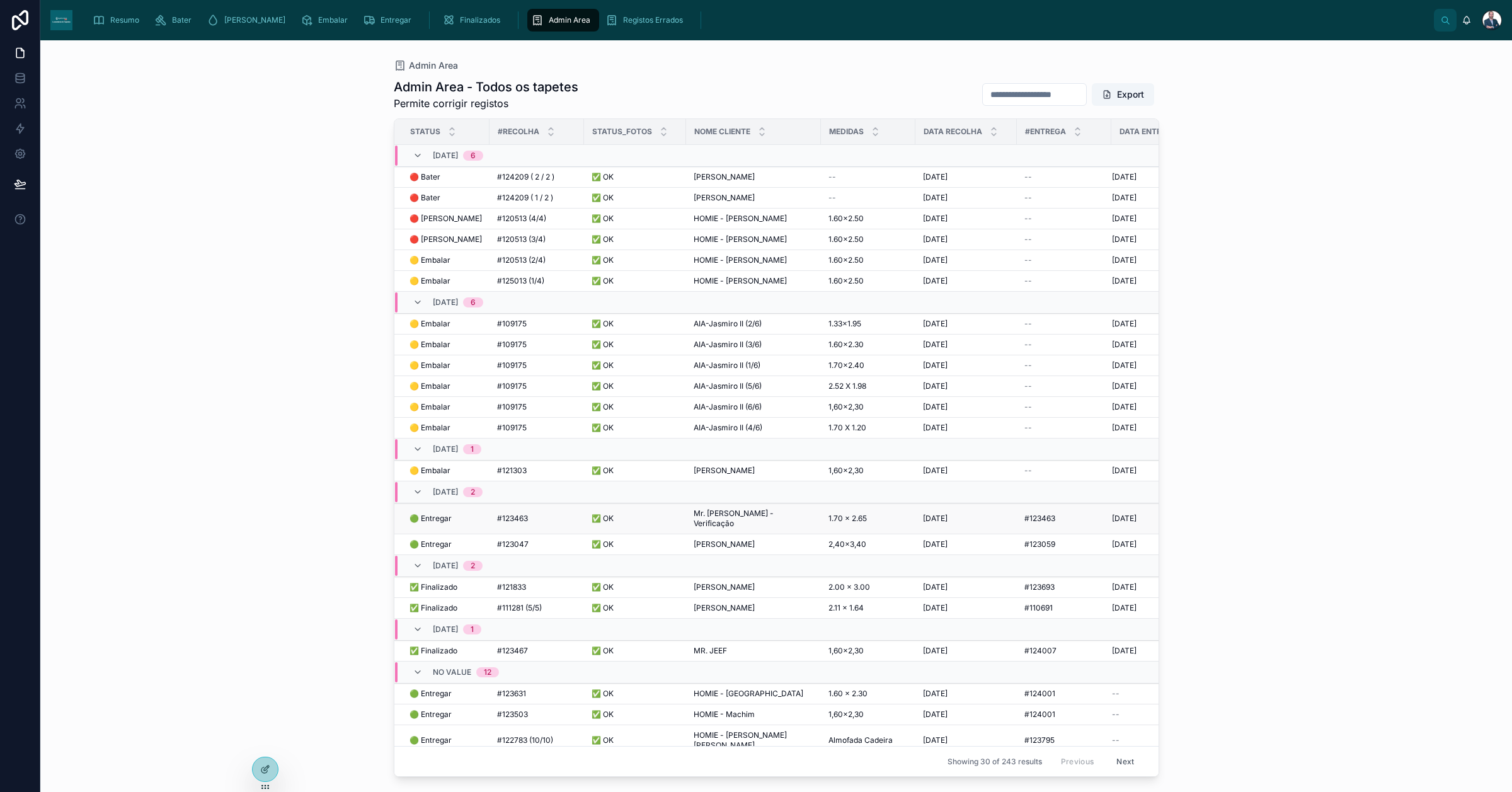
click at [742, 514] on span "Mr. [PERSON_NAME] - Verificação" at bounding box center [754, 518] width 120 height 21
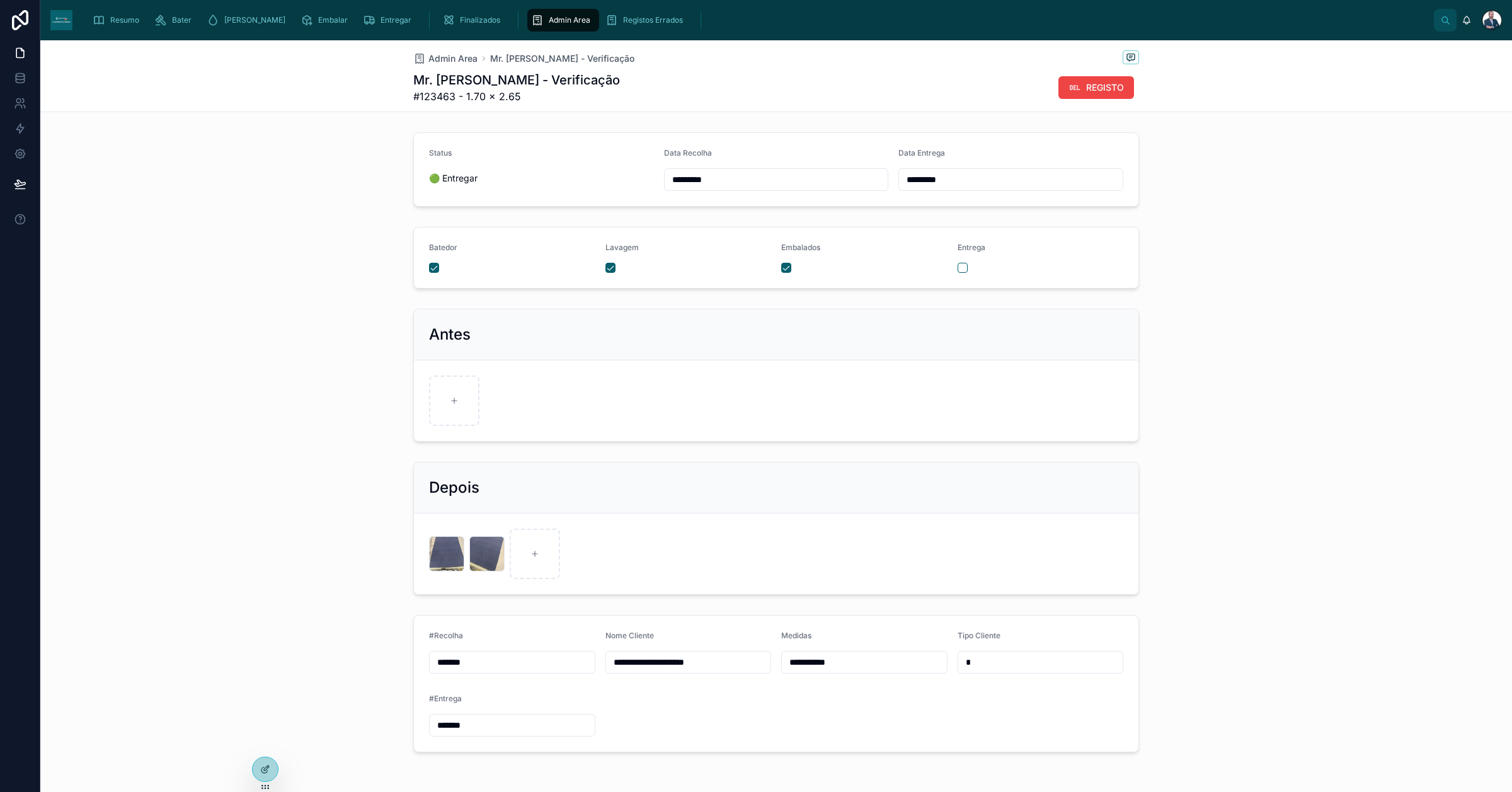
click at [940, 177] on input "*********" at bounding box center [1011, 179] width 223 height 17
click at [967, 391] on button "29" at bounding box center [960, 396] width 23 height 23
type input "*********"
click at [455, 57] on span "Admin Area" at bounding box center [453, 59] width 49 height 13
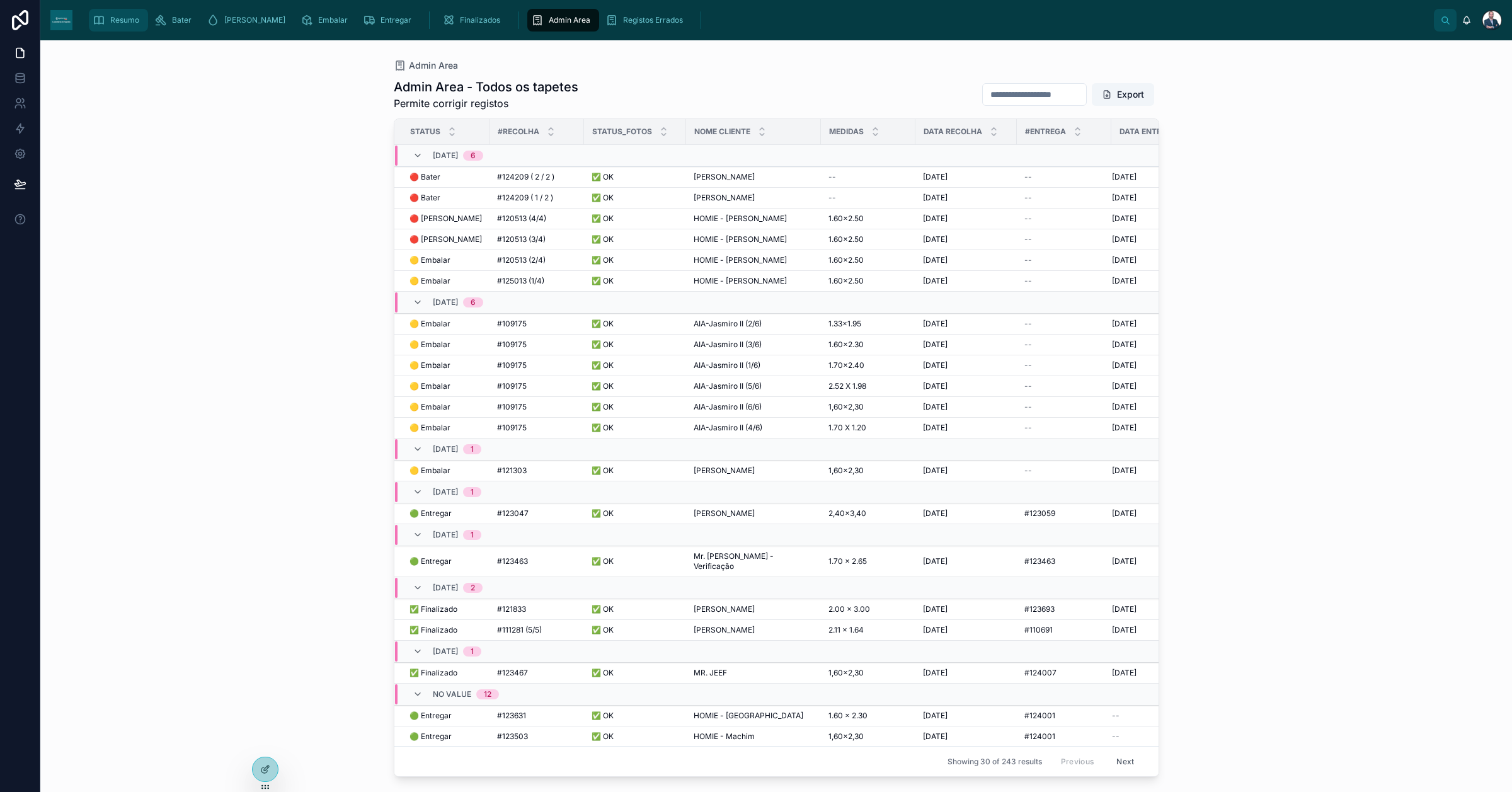
click at [120, 24] on span "Resumo" at bounding box center [125, 20] width 29 height 10
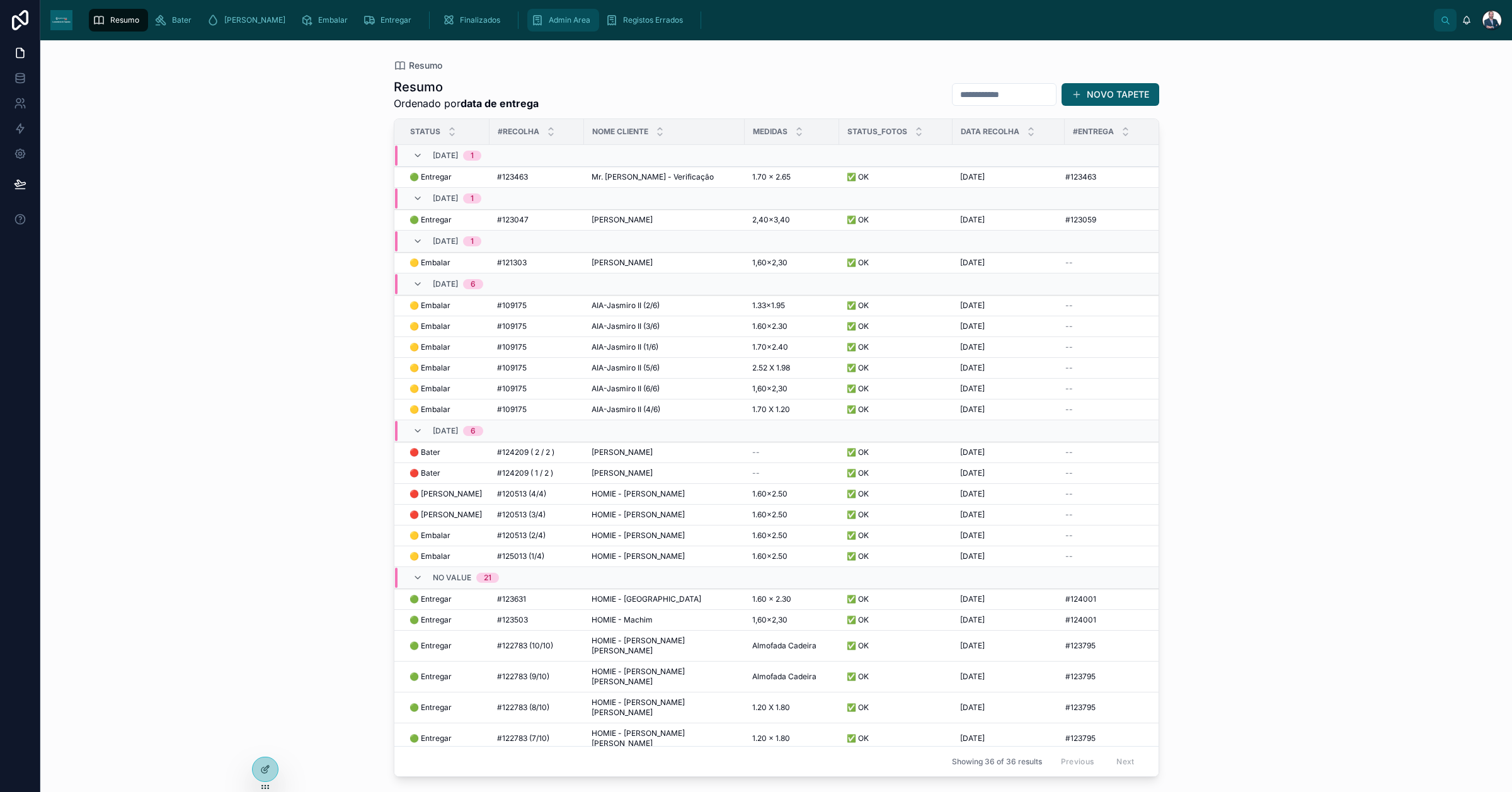
click at [544, 10] on div "Admin Area" at bounding box center [563, 20] width 65 height 21
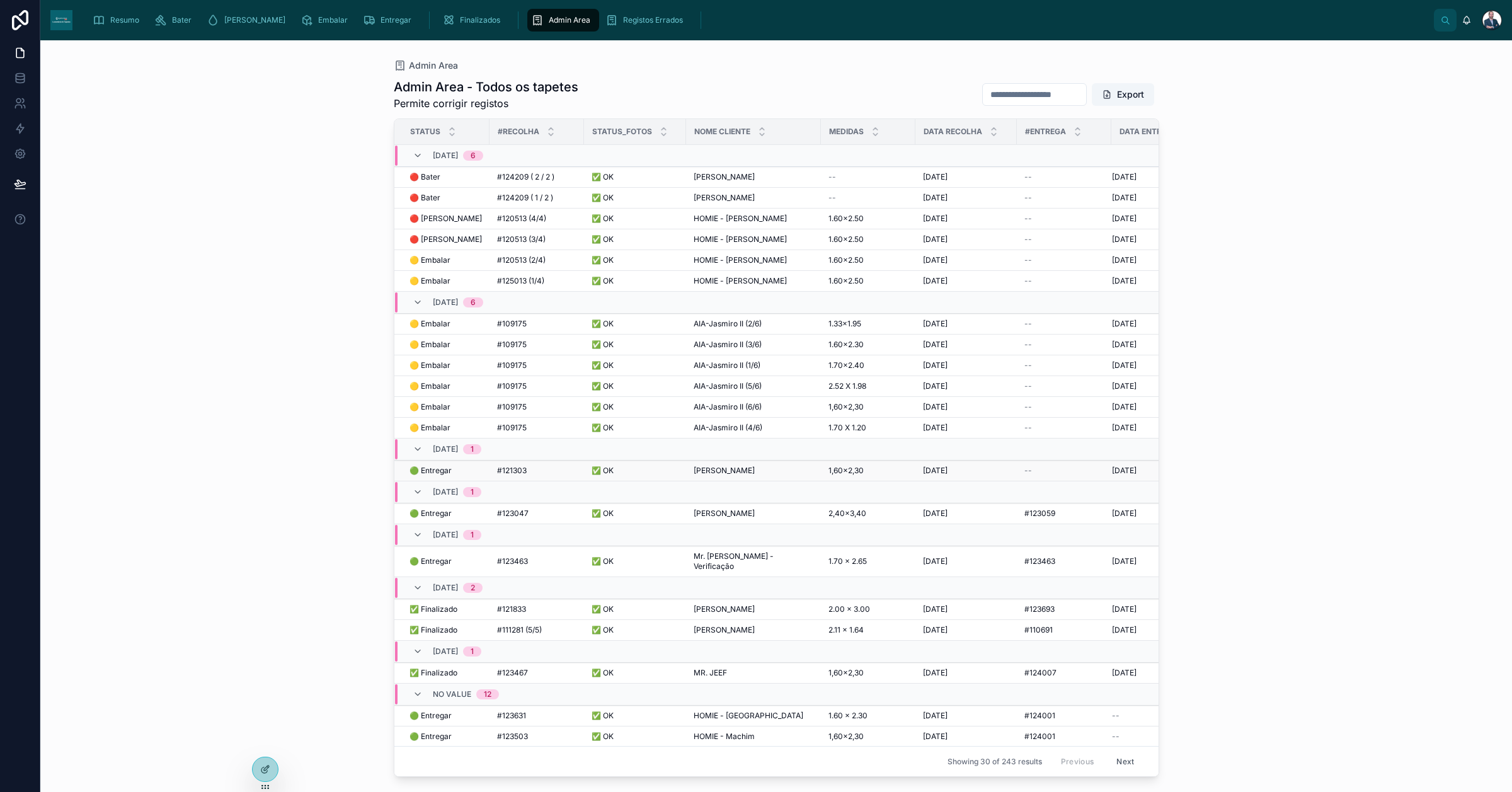
click at [734, 471] on span "[PERSON_NAME]" at bounding box center [724, 470] width 61 height 10
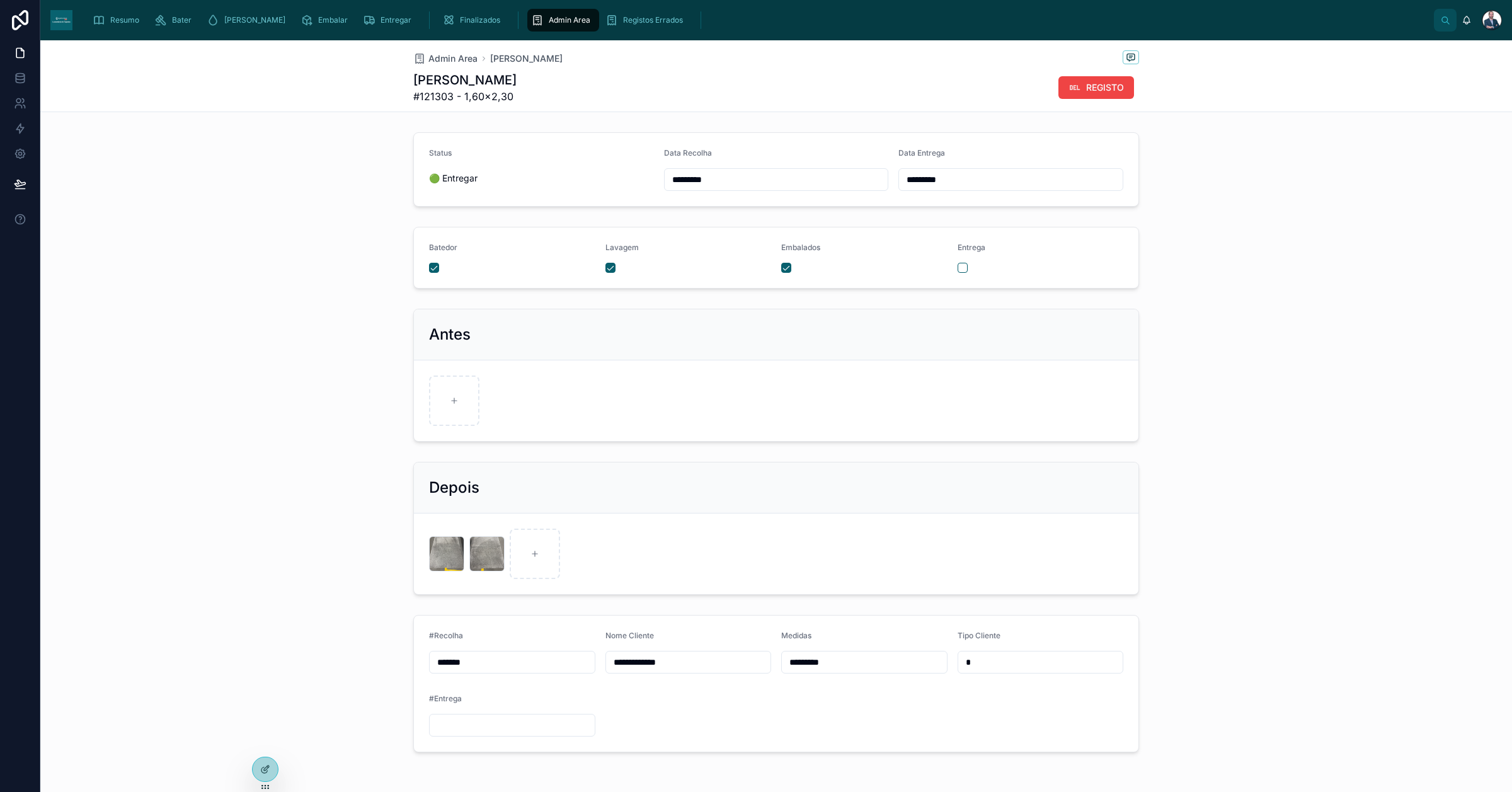
click at [479, 633] on input "text" at bounding box center [511, 725] width 165 height 17
paste input "*******"
type input "*******"
click at [120, 17] on span "Resumo" at bounding box center [125, 20] width 29 height 10
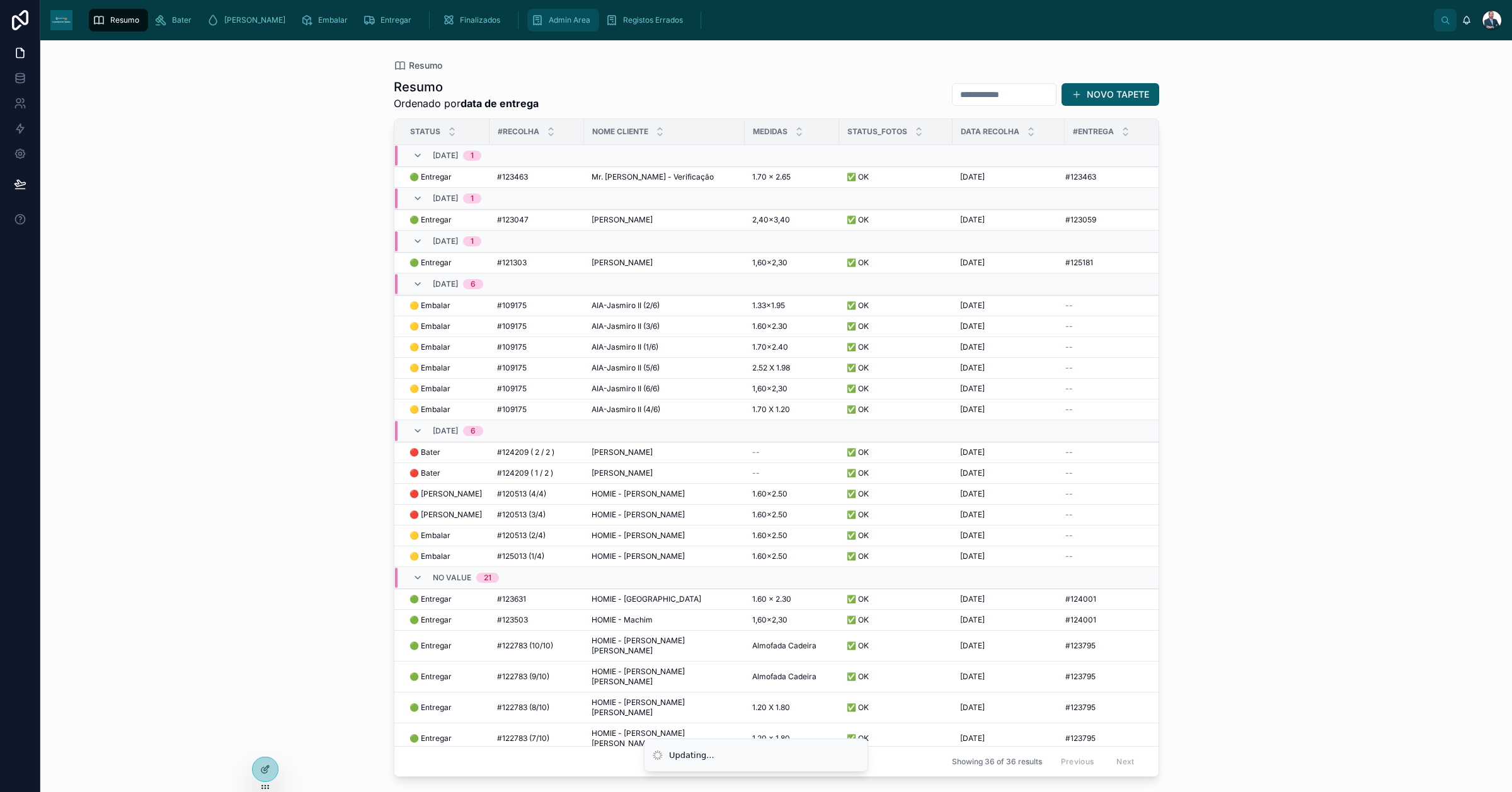
click at [531, 14] on div "Admin Area" at bounding box center [563, 20] width 65 height 21
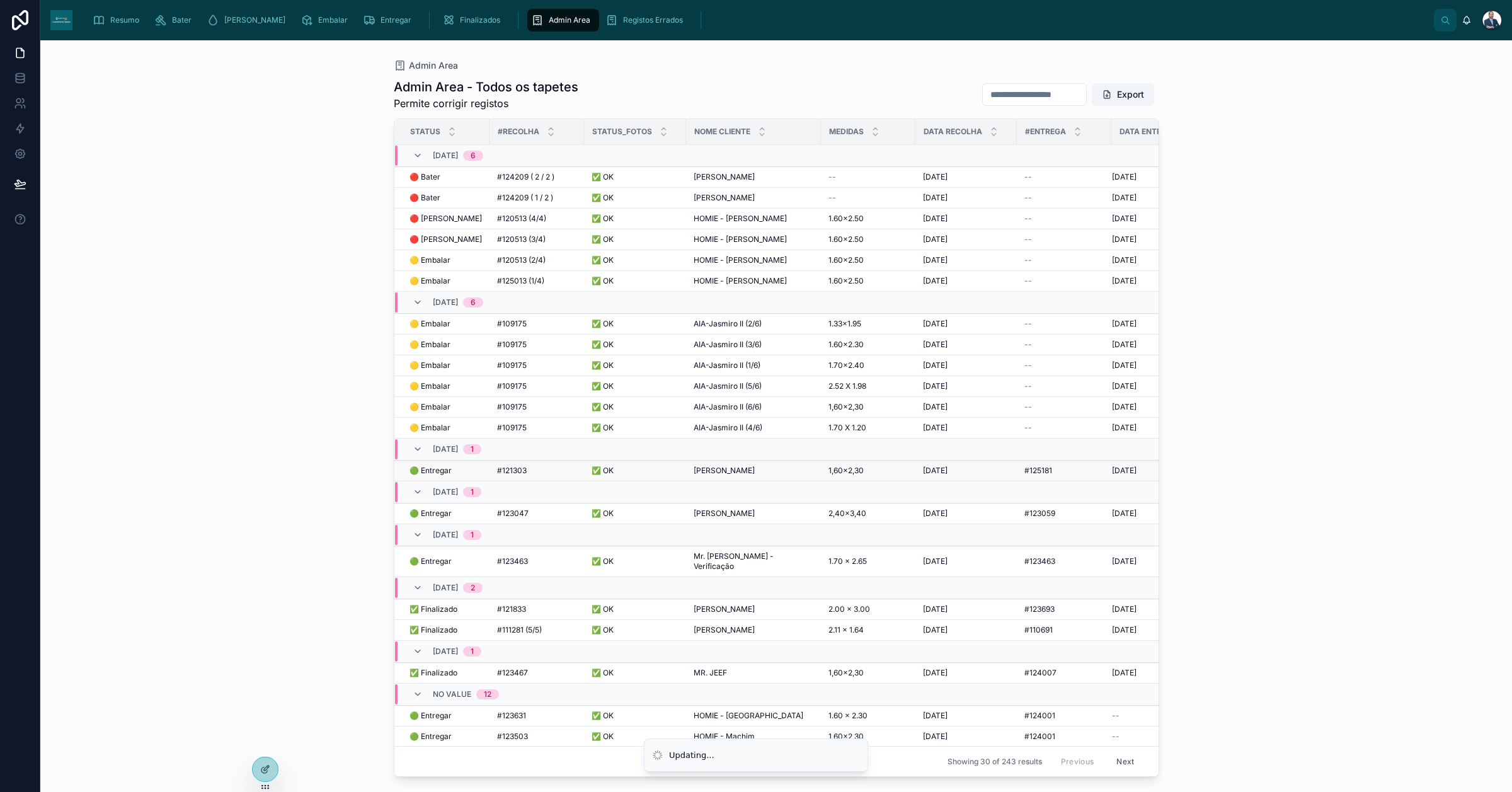
click at [745, 470] on div "Carlota sousa Carlota sousa" at bounding box center [754, 470] width 120 height 10
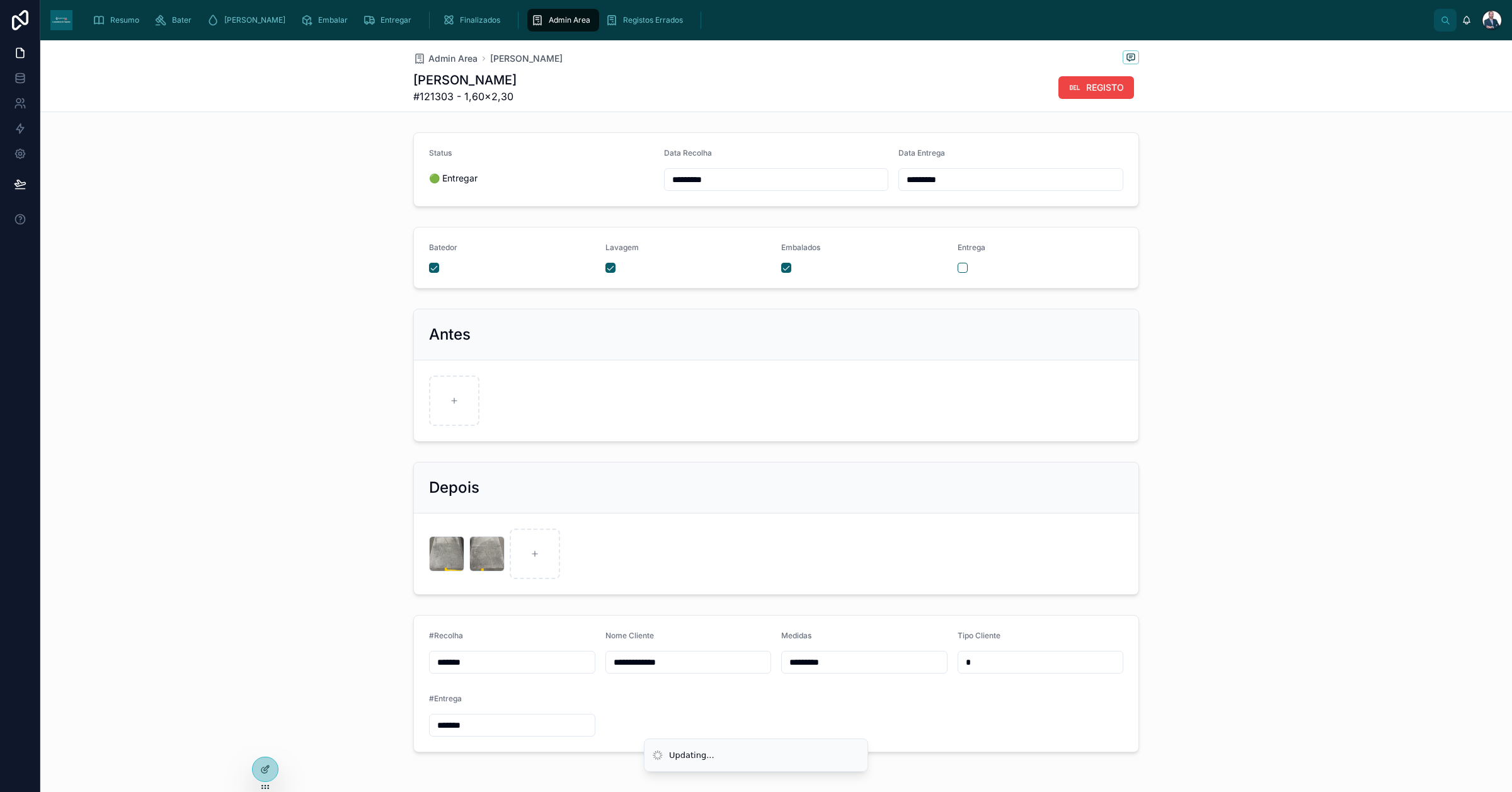
click at [925, 175] on input "*********" at bounding box center [1011, 179] width 223 height 17
click at [980, 285] on button "30" at bounding box center [982, 285] width 23 height 23
type input "*********"
click at [457, 66] on div "Admin Area Carlota sousa" at bounding box center [776, 58] width 726 height 16
click at [455, 55] on span "Admin Area" at bounding box center [453, 59] width 49 height 13
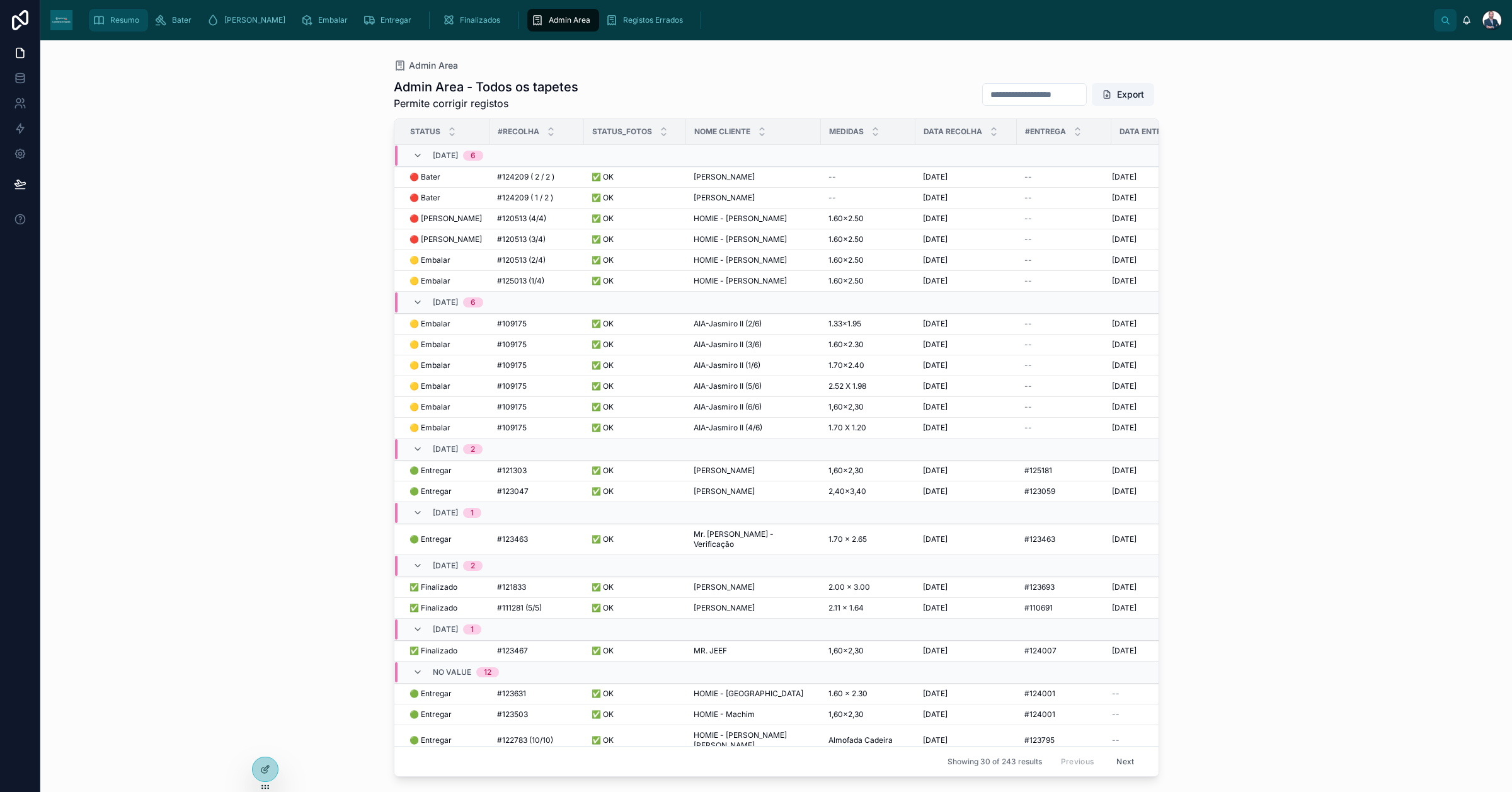
click at [114, 16] on span "Resumo" at bounding box center [125, 20] width 29 height 10
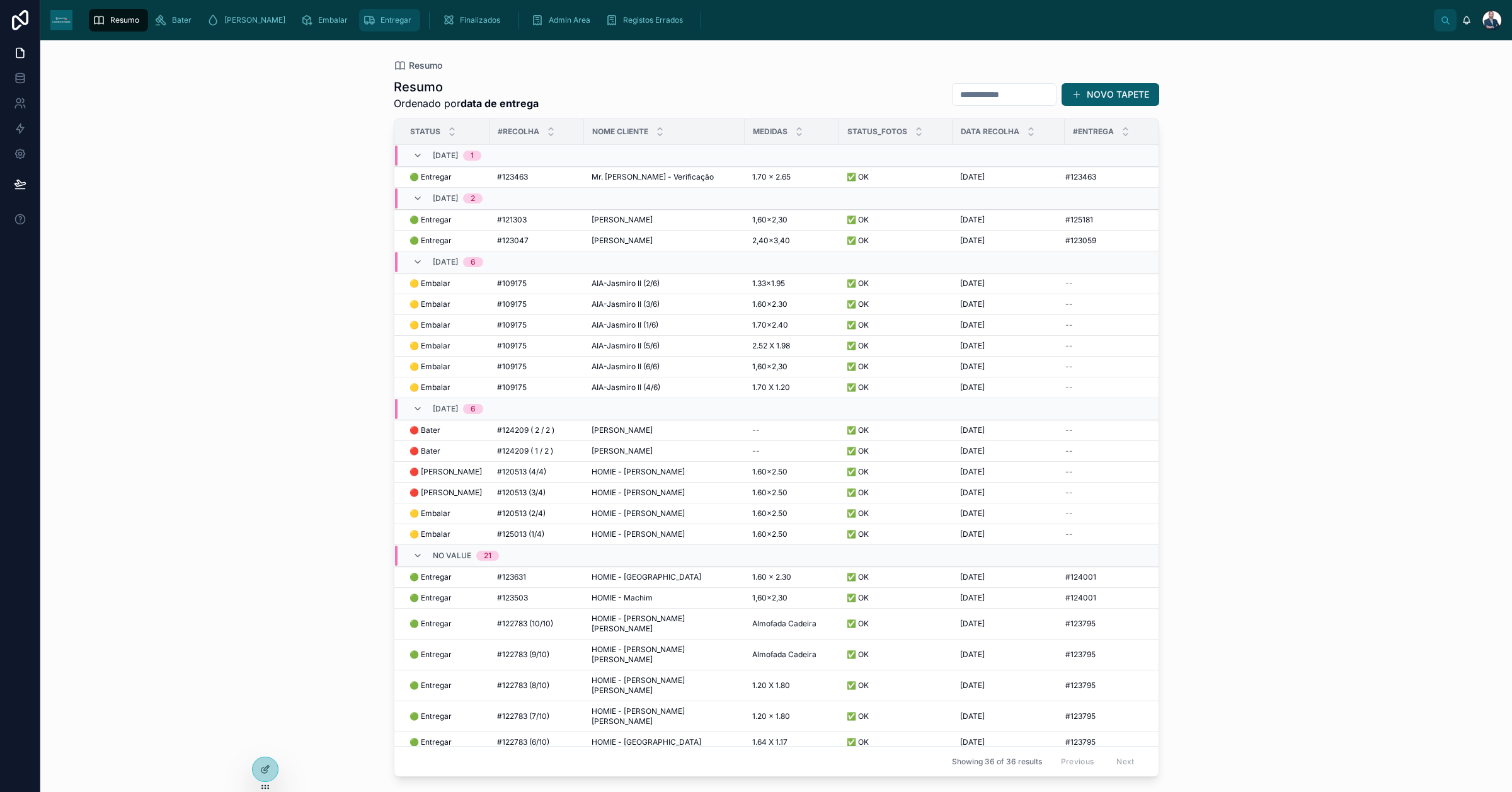
click at [363, 27] on span "scrollable content" at bounding box center [369, 20] width 13 height 13
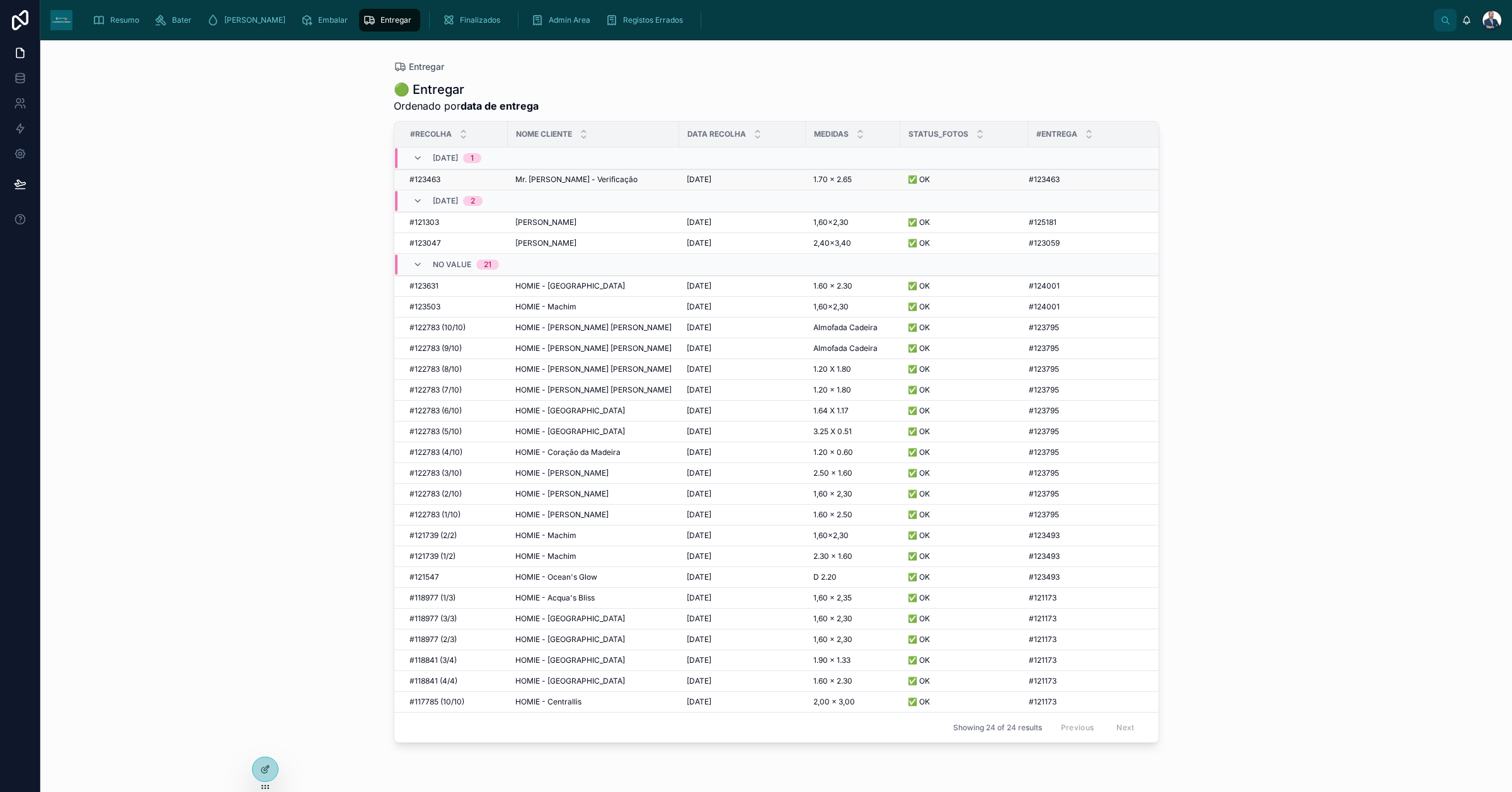
click at [711, 177] on span "[DATE]" at bounding box center [699, 179] width 24 height 10
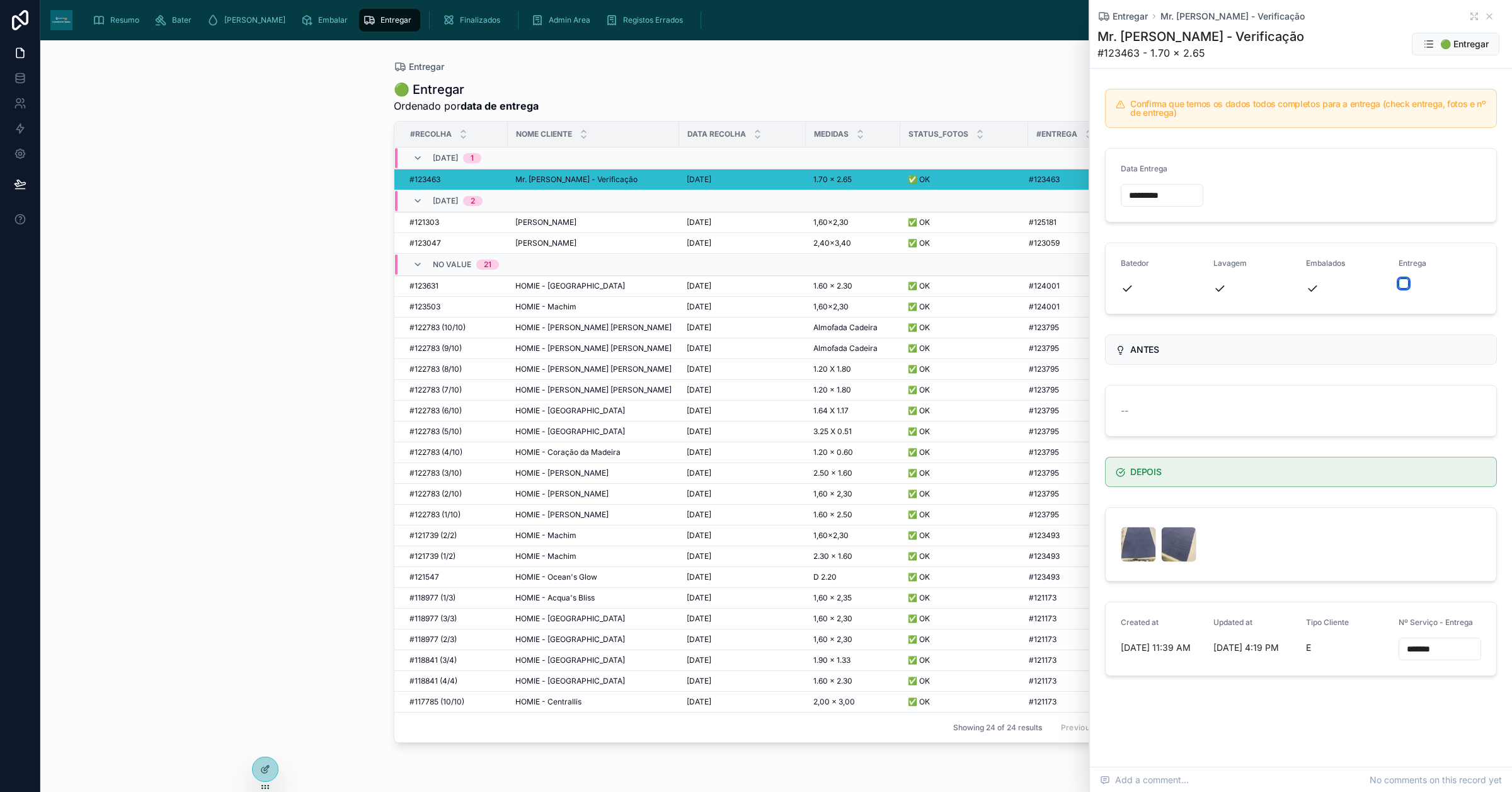
click at [1209, 287] on button "button" at bounding box center [1403, 283] width 10 height 10
click at [113, 21] on span "Resumo" at bounding box center [125, 20] width 29 height 10
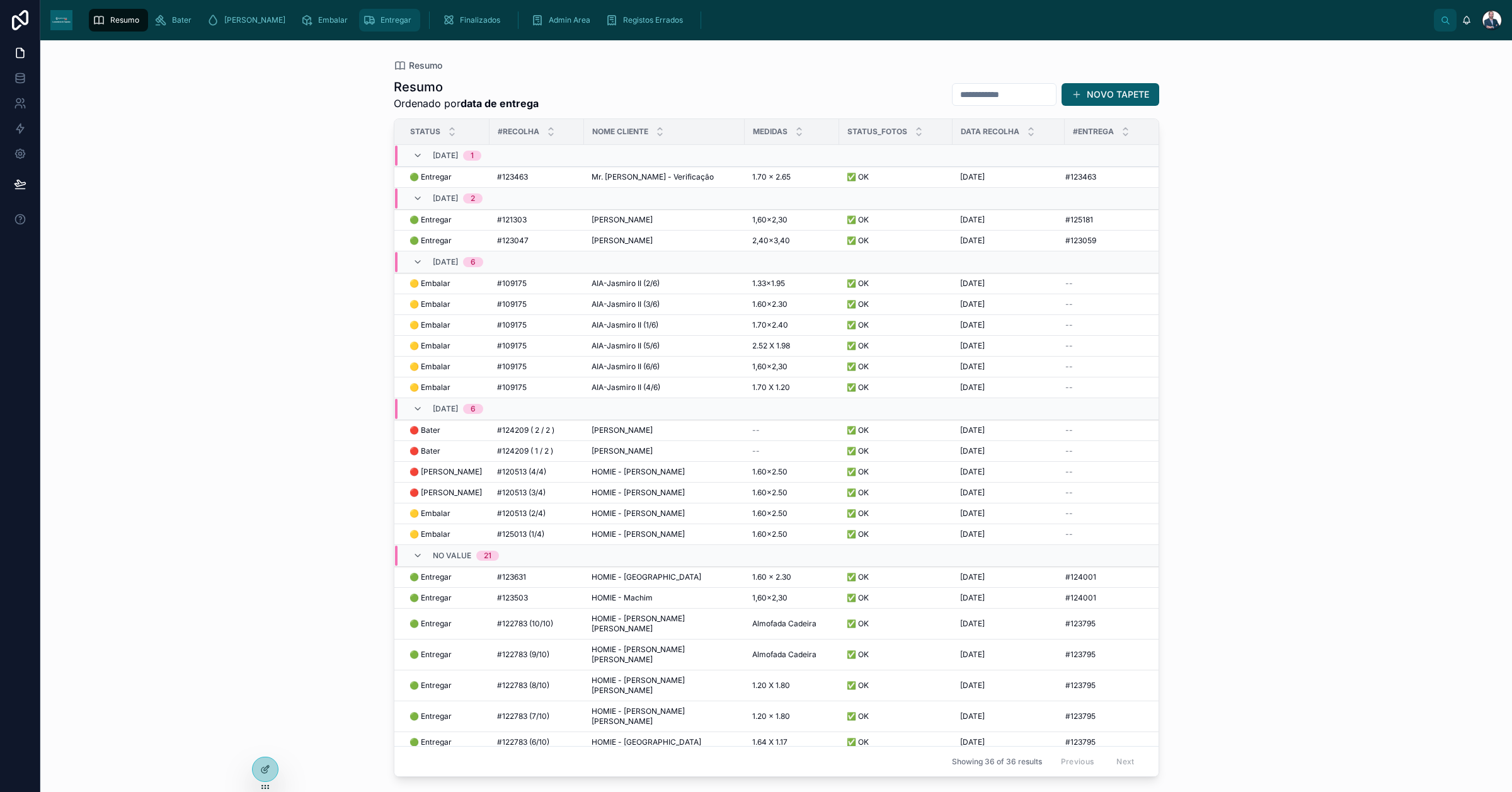
click at [381, 22] on span "Entregar" at bounding box center [396, 20] width 31 height 10
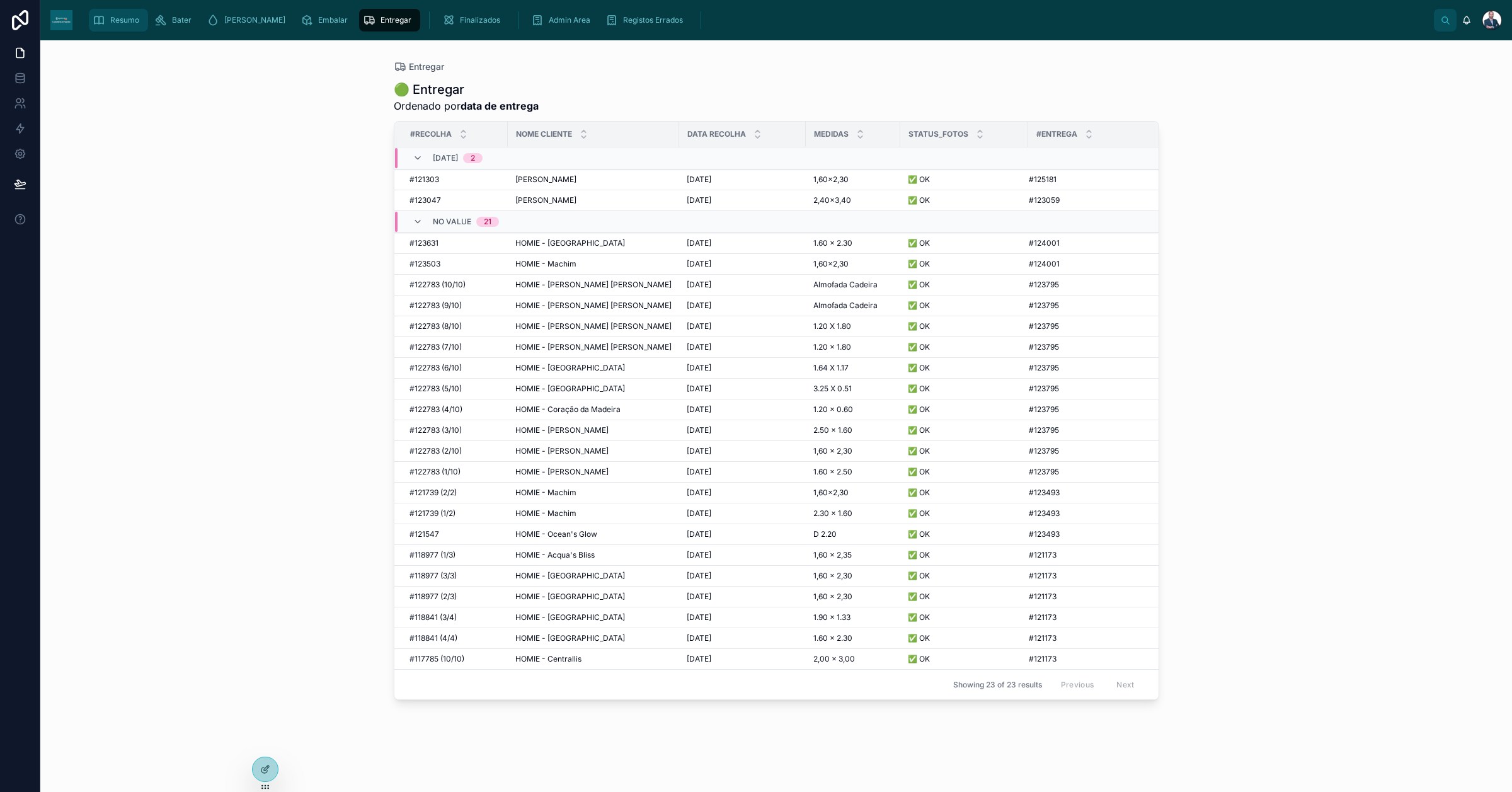
click at [121, 19] on span "Resumo" at bounding box center [125, 20] width 29 height 10
